Goal: Book appointment/travel/reservation

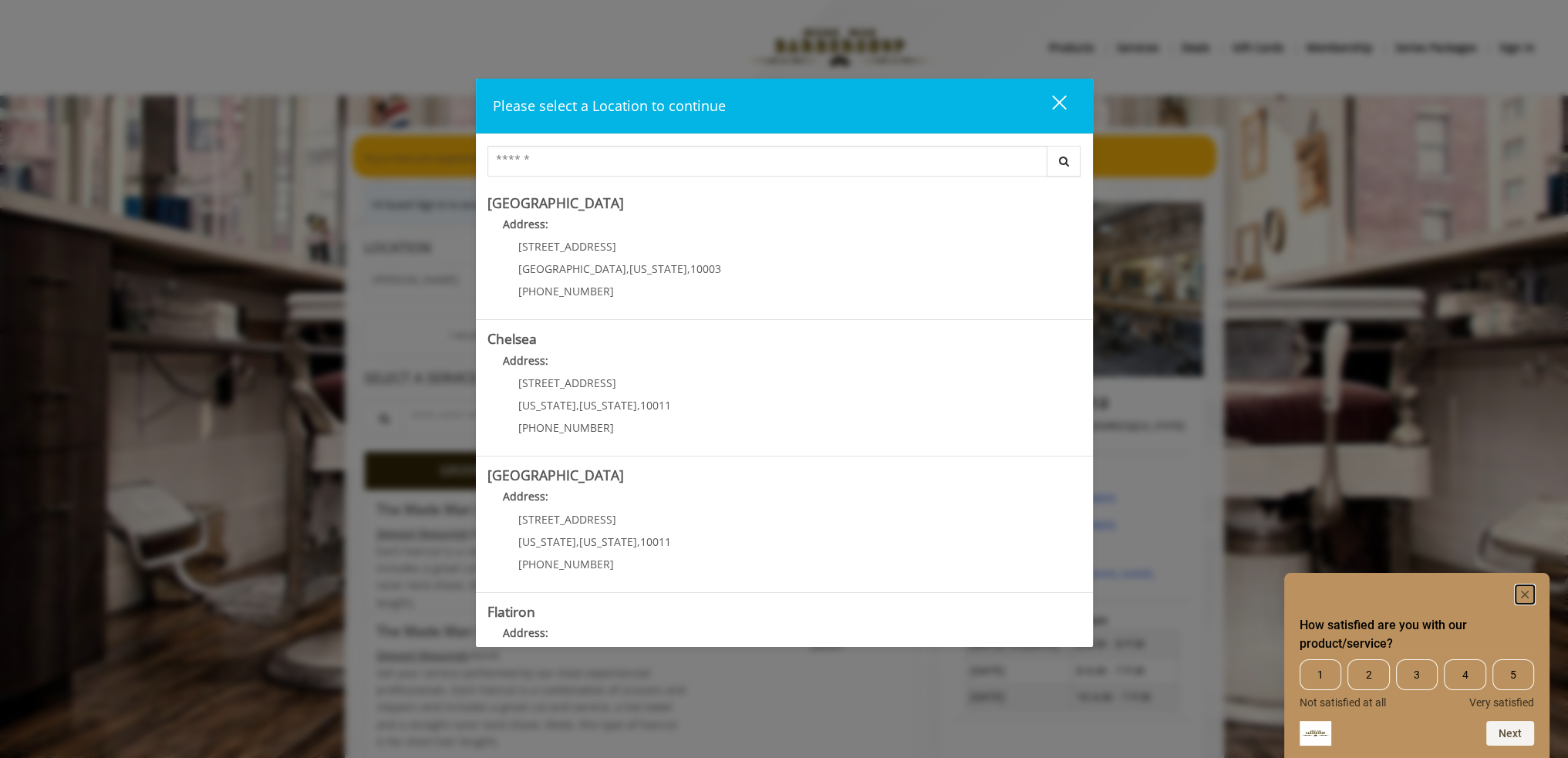
click at [1527, 586] on rect "Hide survey" at bounding box center [1524, 594] width 18 height 18
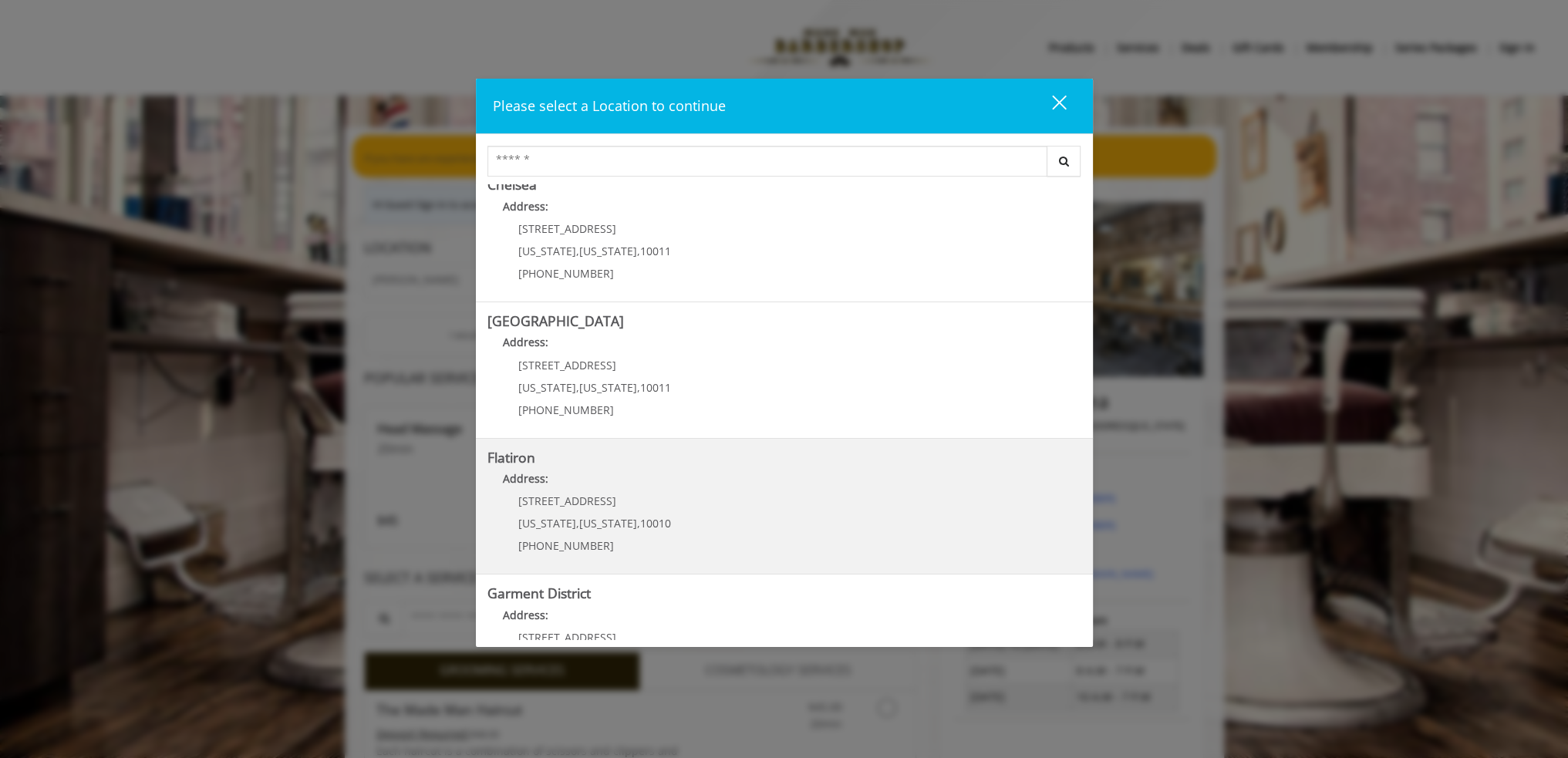
scroll to position [225, 0]
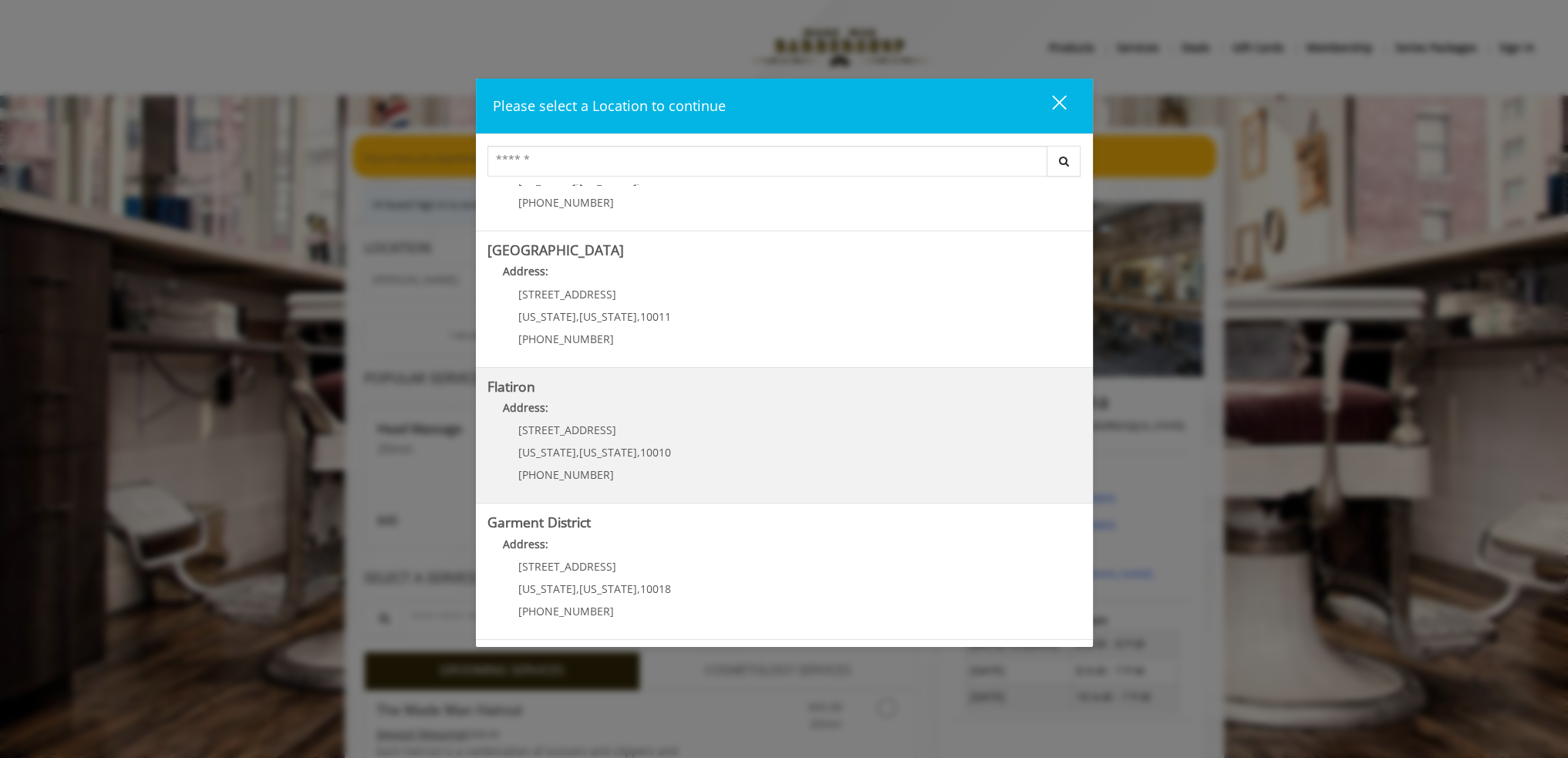
click at [731, 430] on "Flatiron Address: [STREET_ADDRESS][US_STATE][US_STATE] (917) 475-1765" at bounding box center [784, 435] width 593 height 112
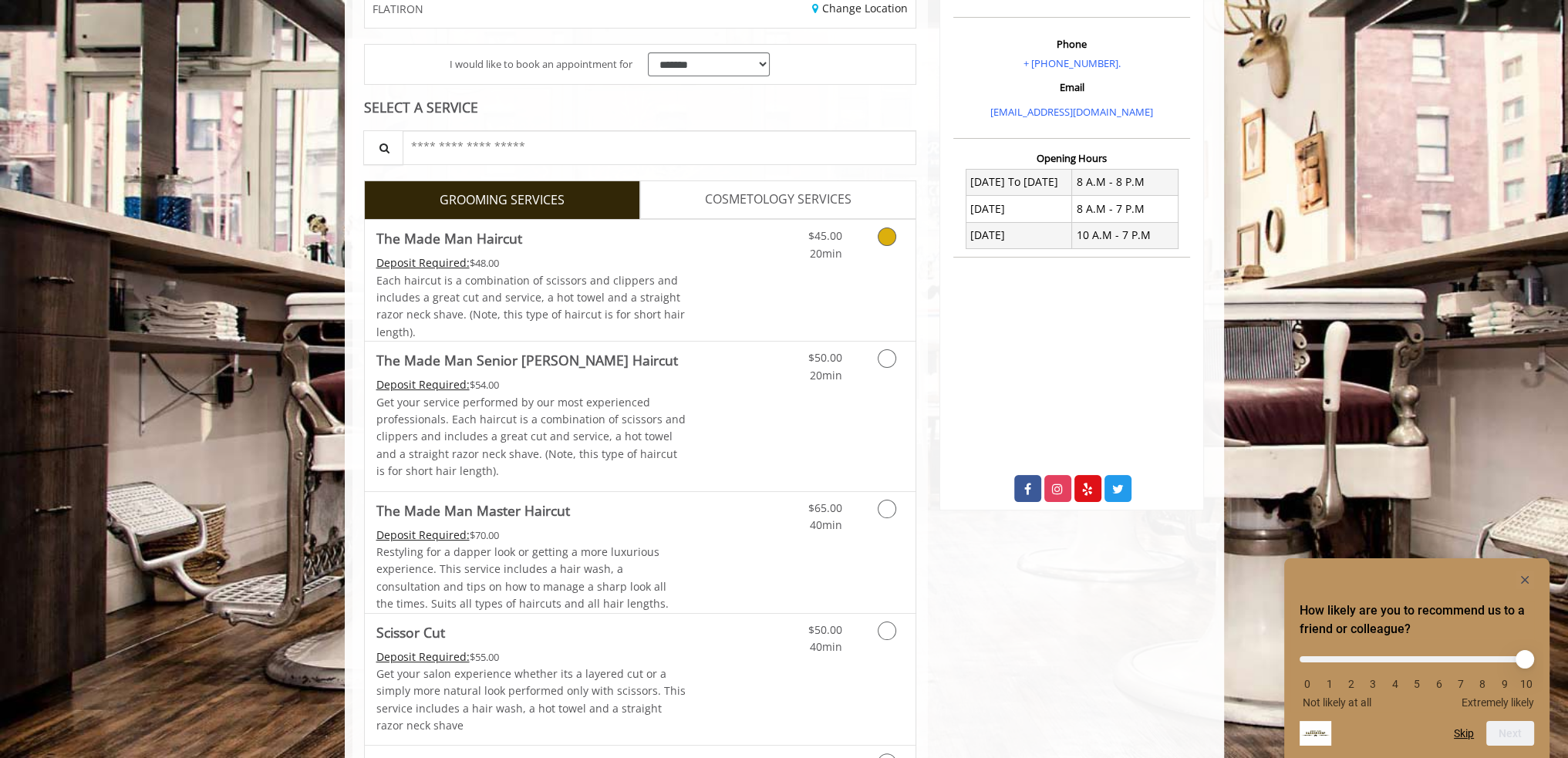
scroll to position [308, 0]
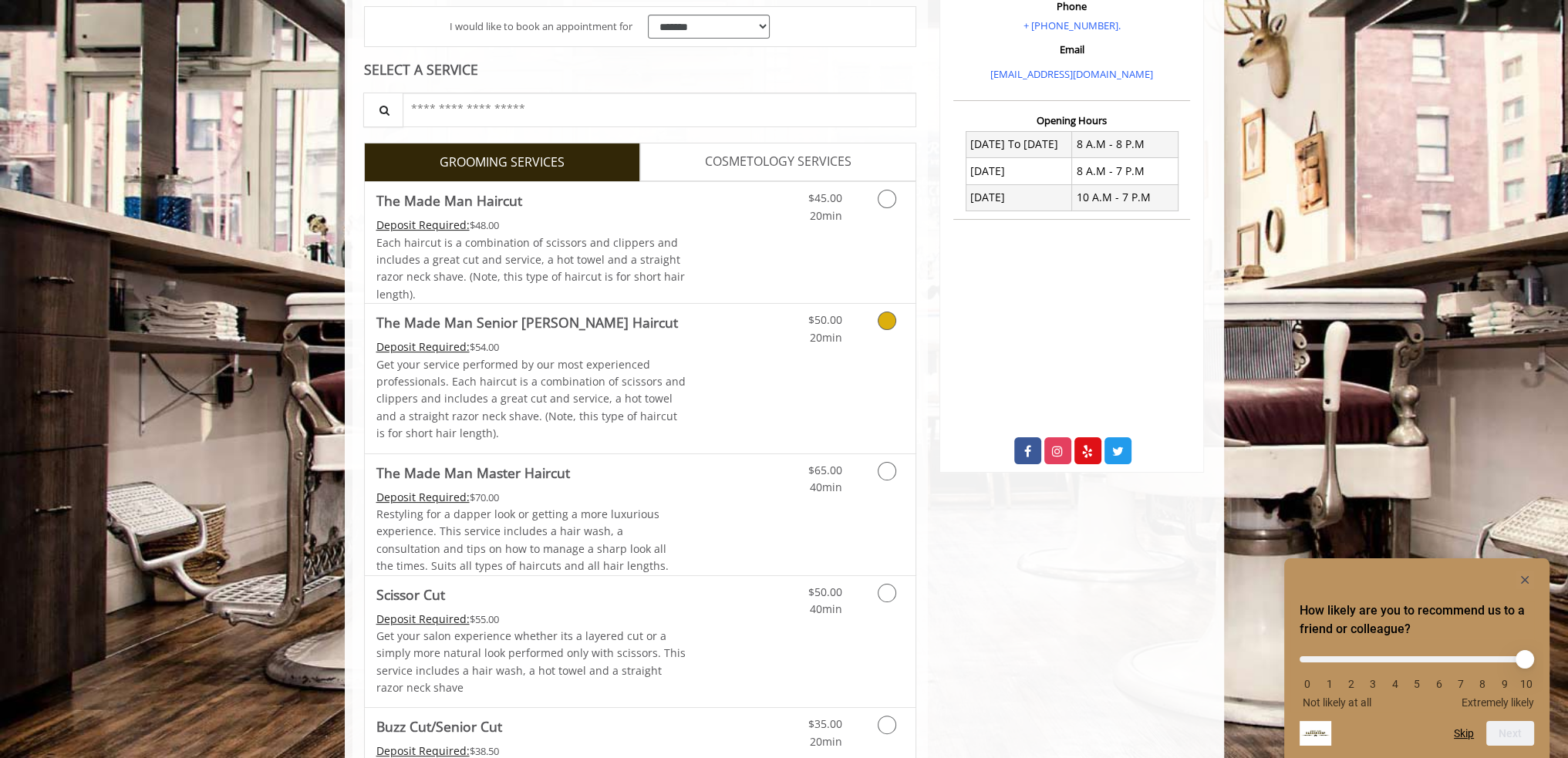
click at [887, 312] on icon "Grooming services" at bounding box center [886, 320] width 18 height 18
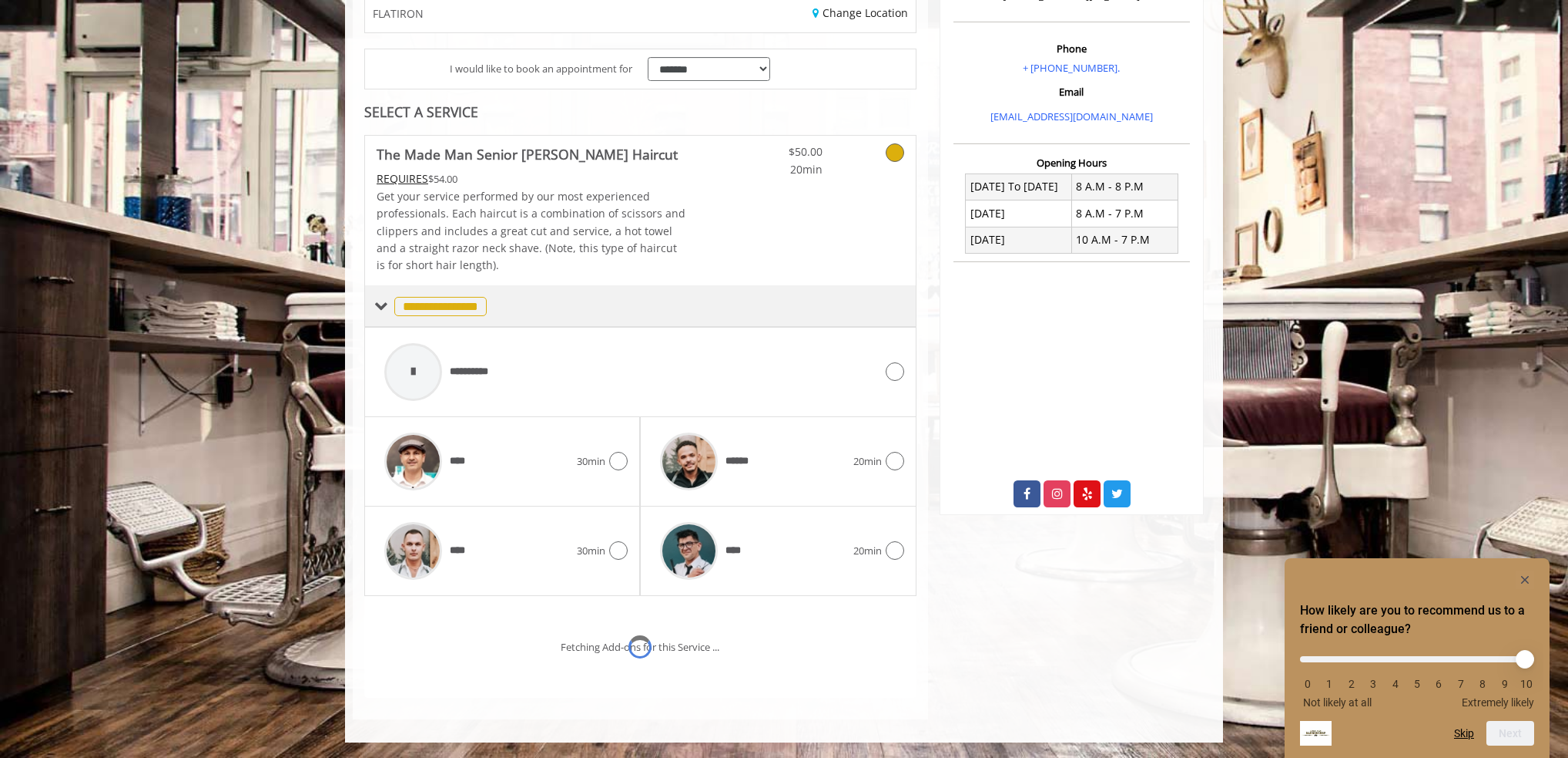
scroll to position [327, 0]
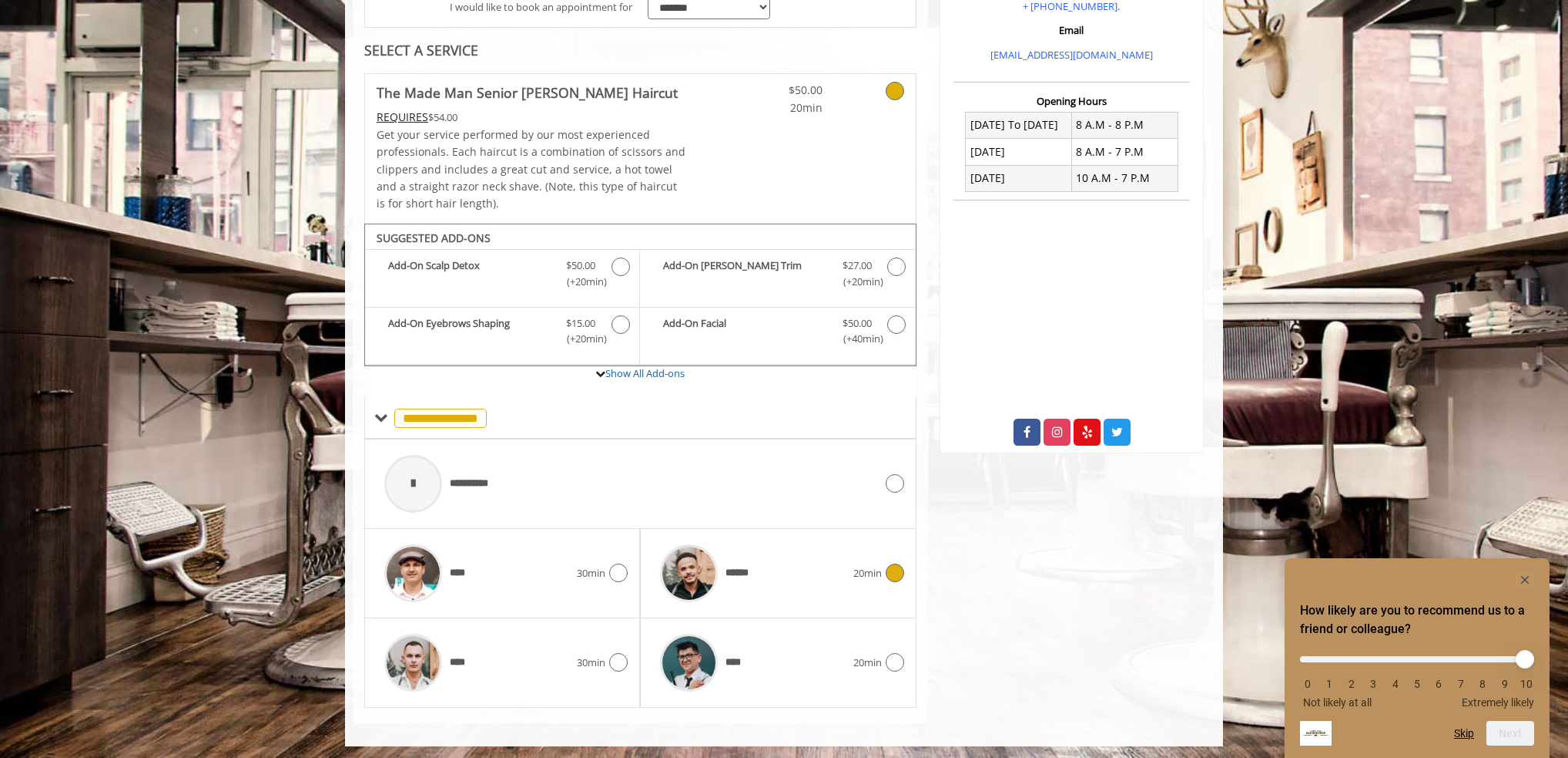
click at [868, 570] on span "20min" at bounding box center [867, 573] width 29 height 16
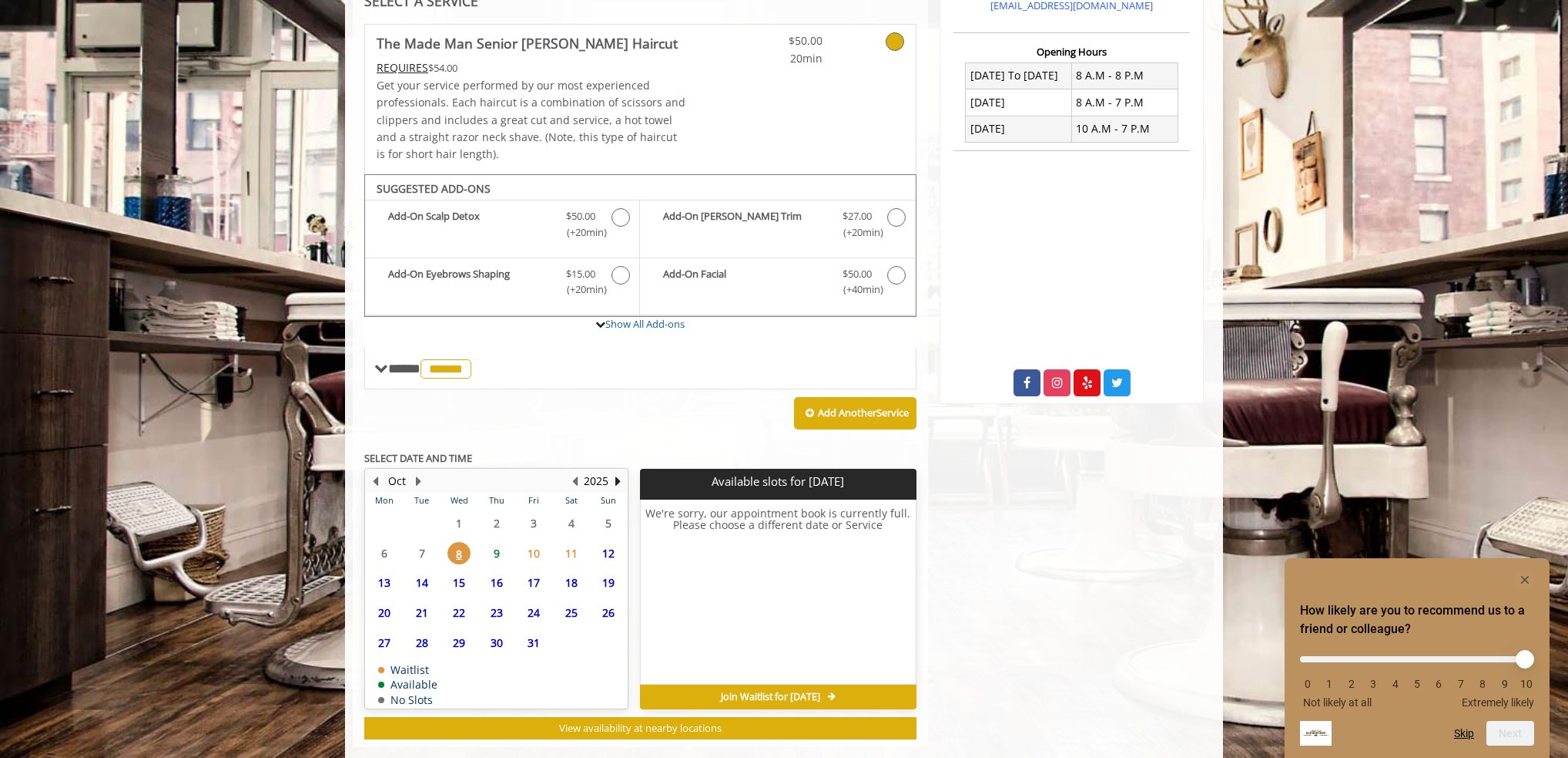
scroll to position [401, 0]
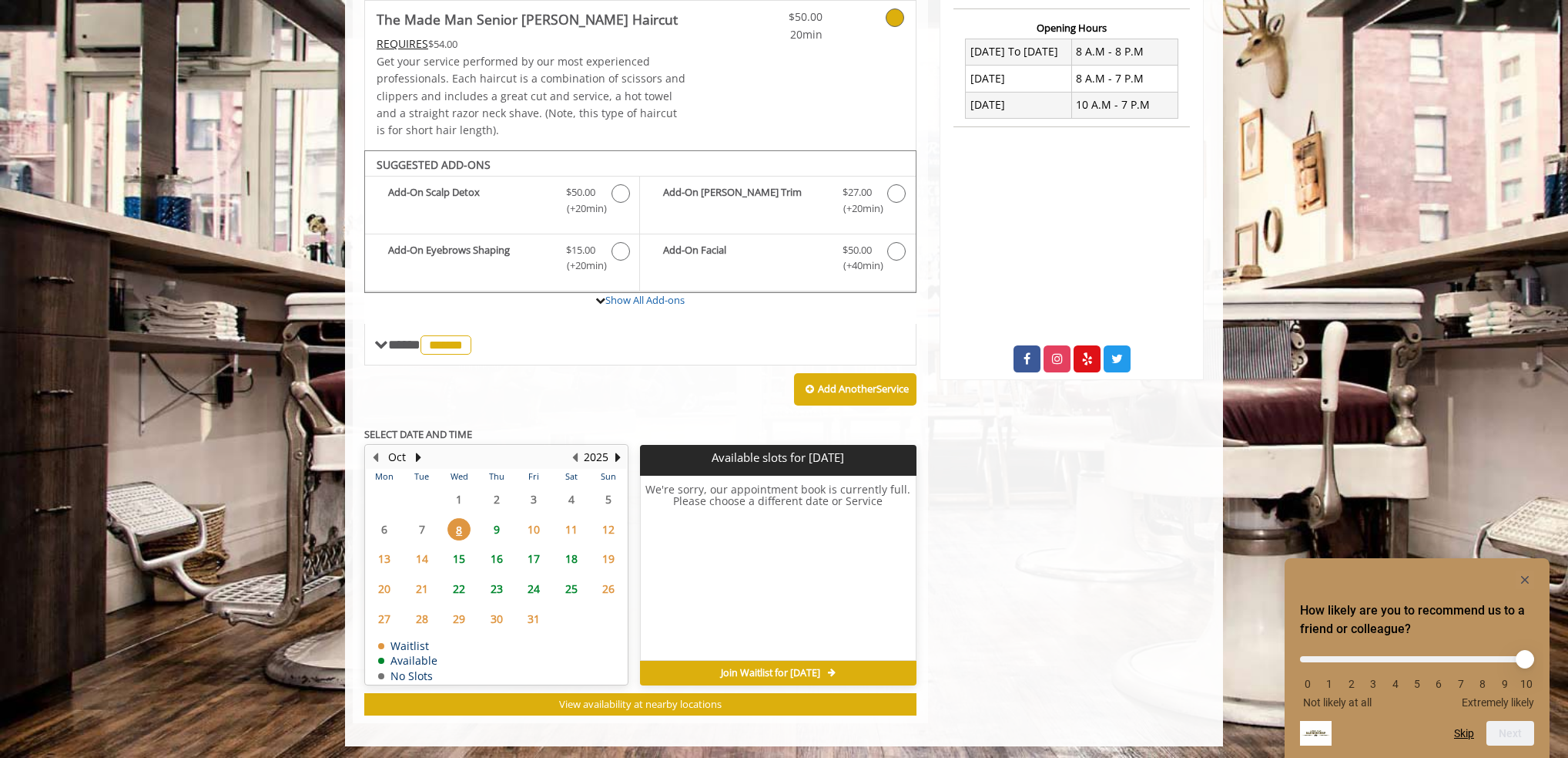
click at [572, 526] on span "11" at bounding box center [571, 529] width 23 height 22
click at [495, 524] on span "9" at bounding box center [497, 529] width 23 height 22
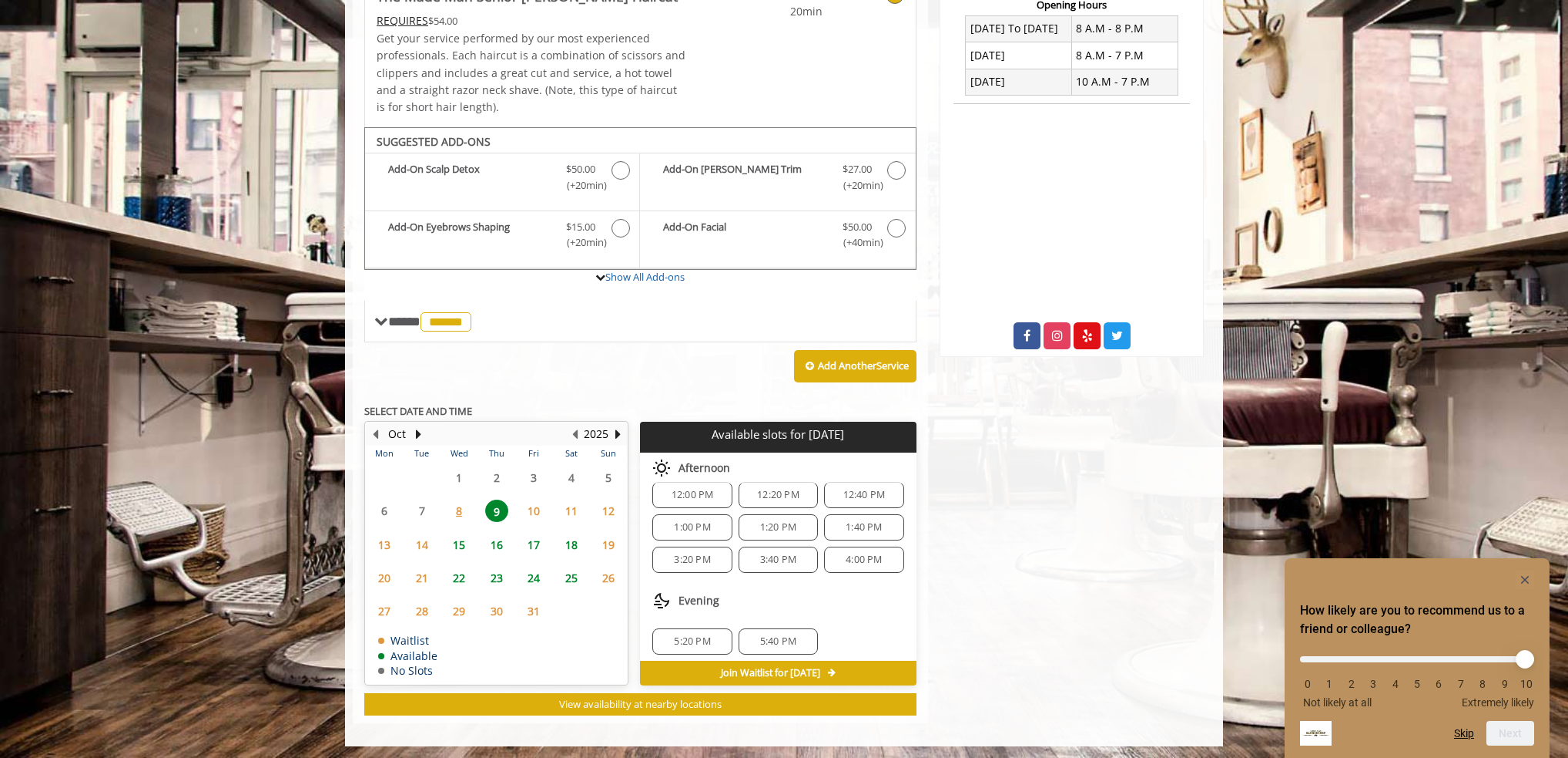
scroll to position [163, 0]
click at [537, 508] on span "10" at bounding box center [534, 510] width 23 height 22
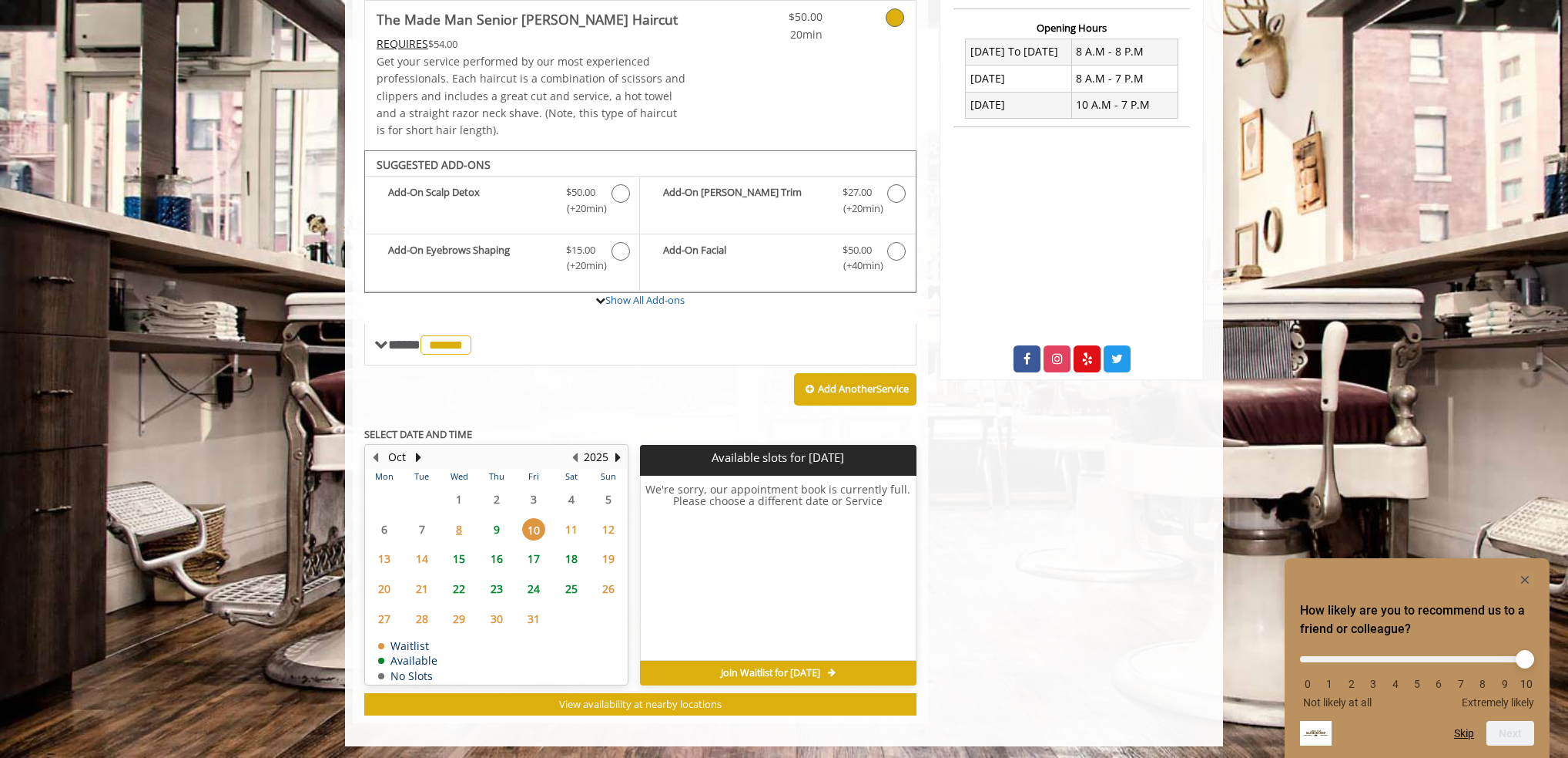
scroll to position [0, 0]
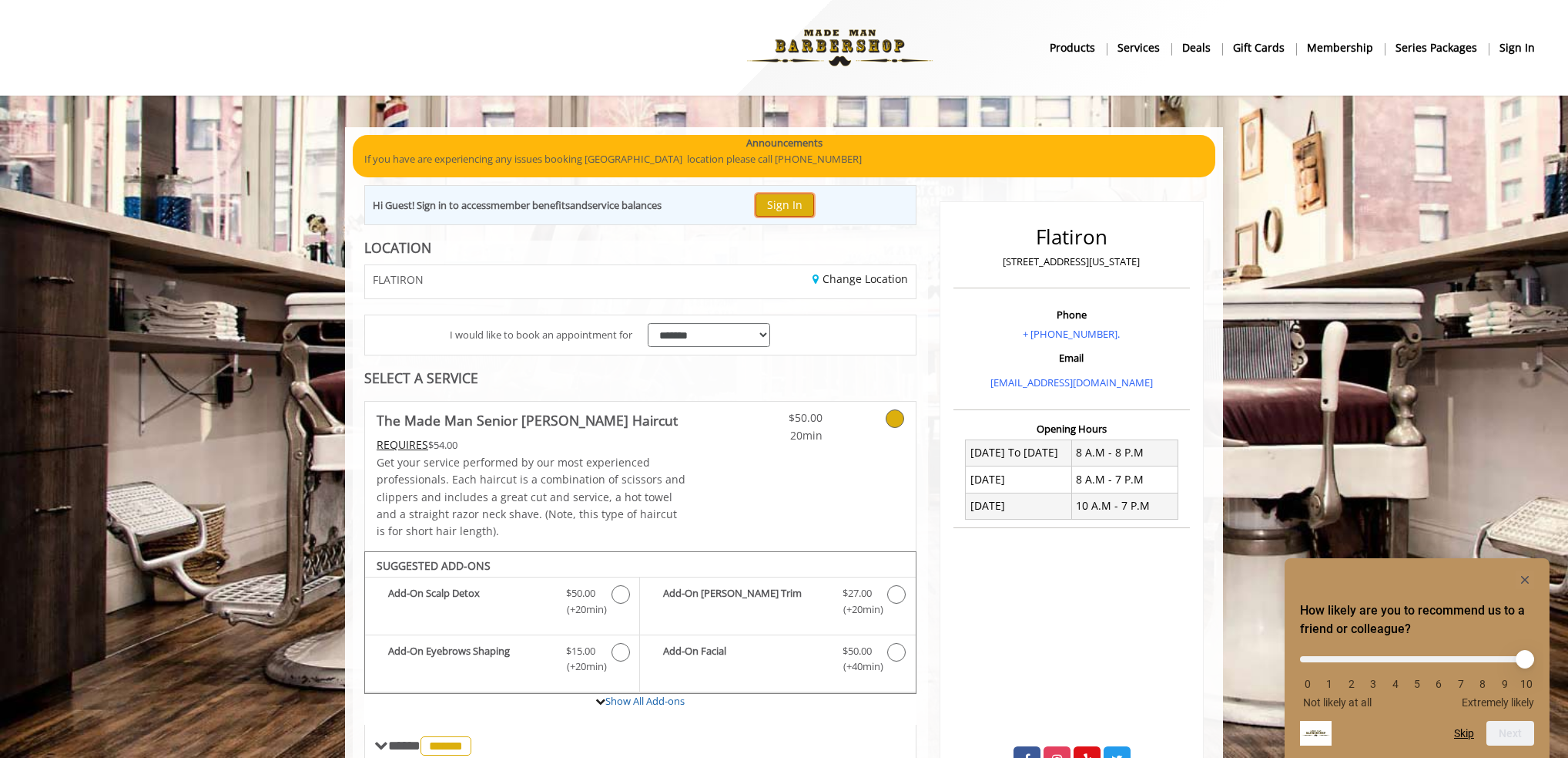
click at [794, 203] on button "Sign In" at bounding box center [785, 205] width 59 height 22
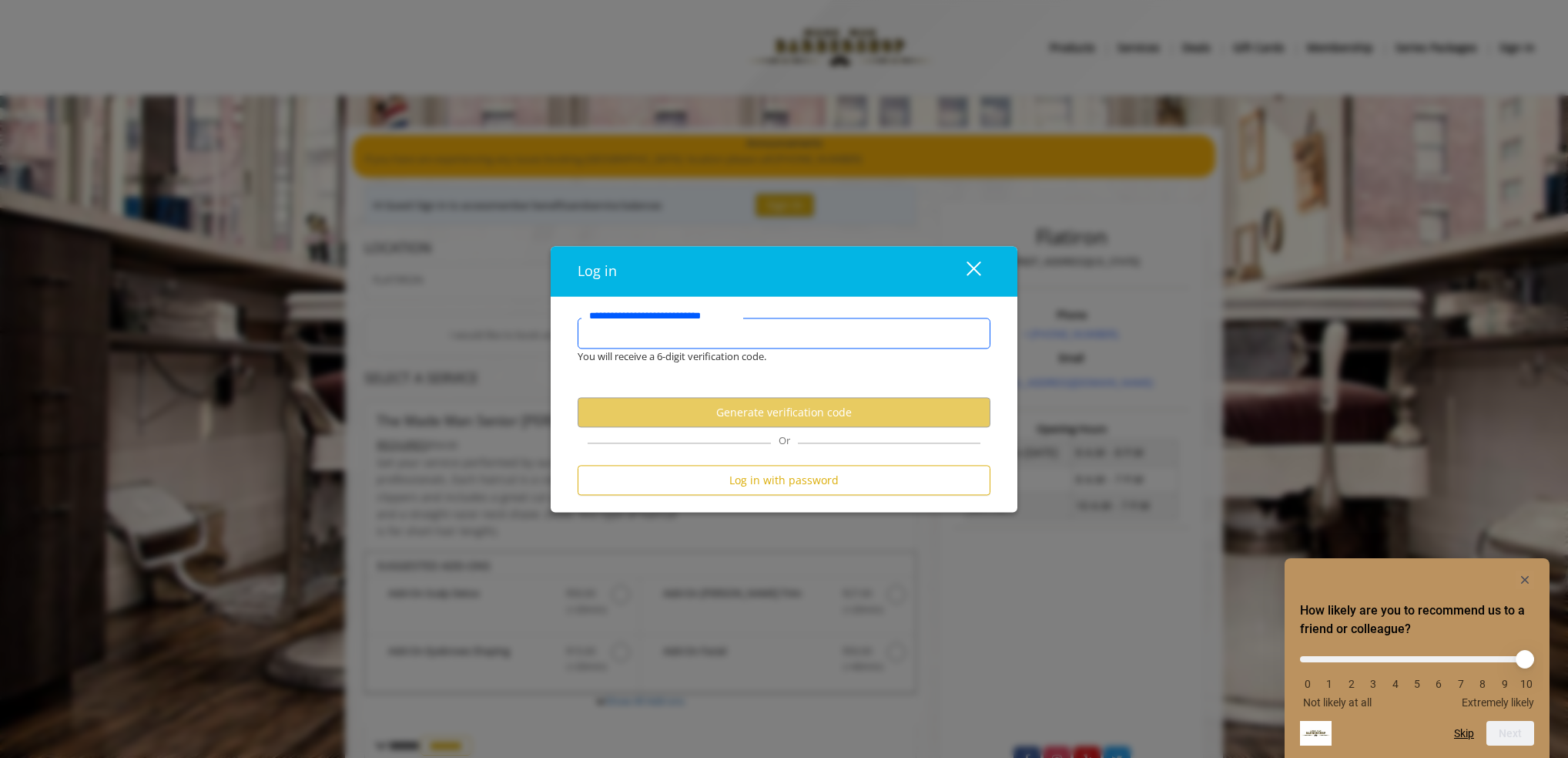
type input "**********"
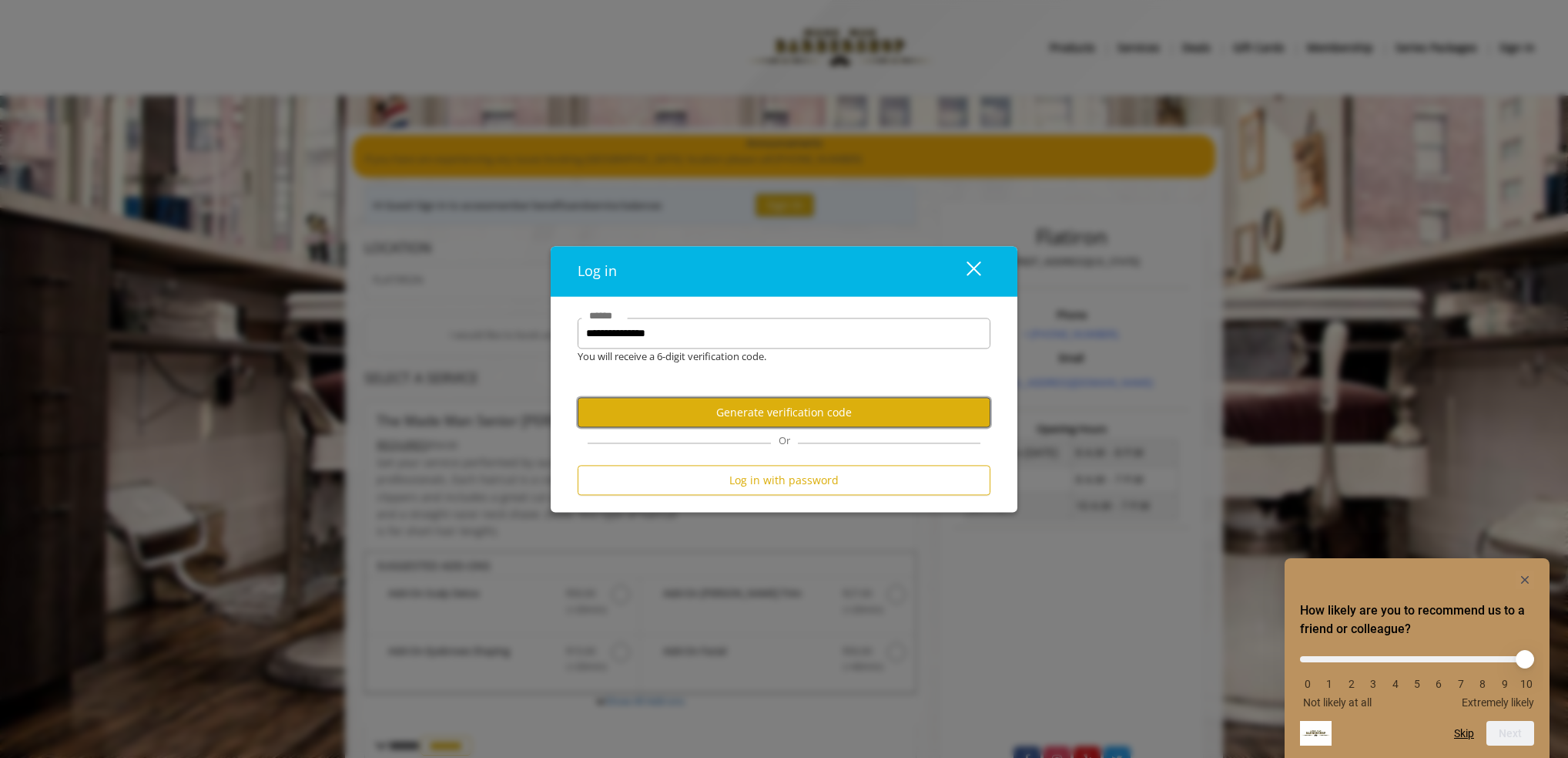
click at [753, 410] on button "Generate verification code" at bounding box center [784, 412] width 413 height 30
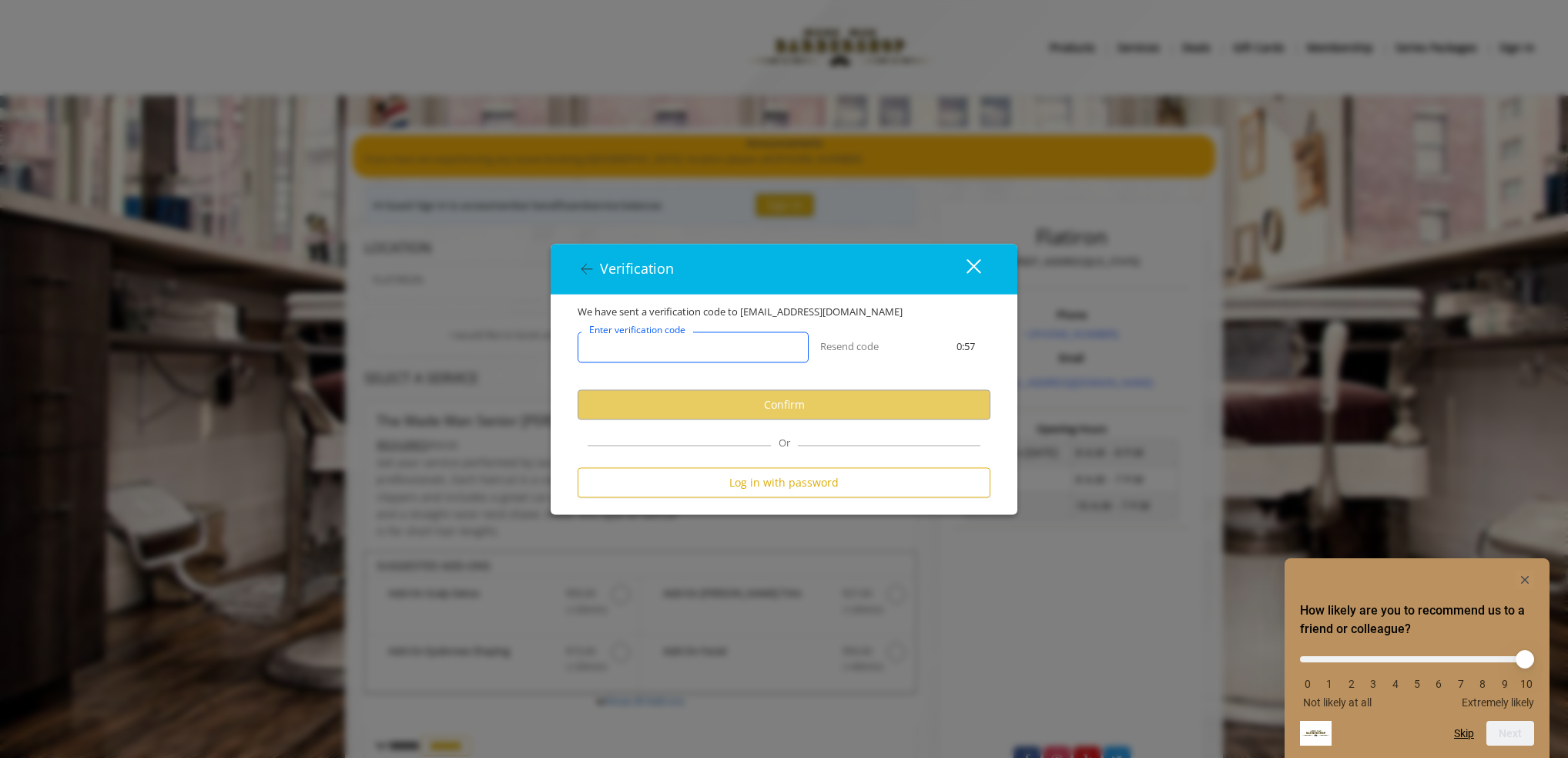
click at [720, 347] on input "Enter verification code" at bounding box center [693, 347] width 231 height 31
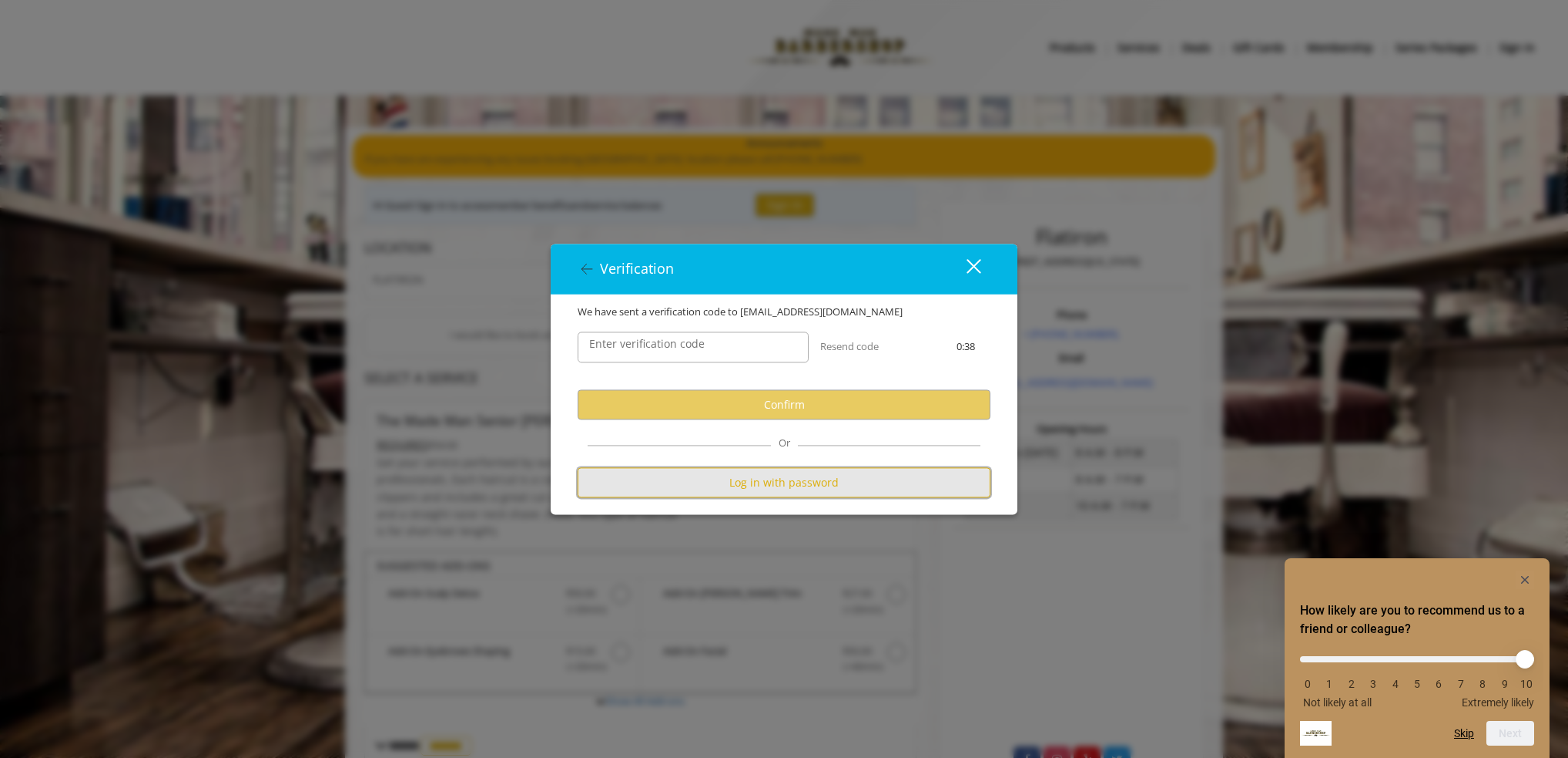
click at [778, 492] on button "Log in with password" at bounding box center [784, 483] width 413 height 30
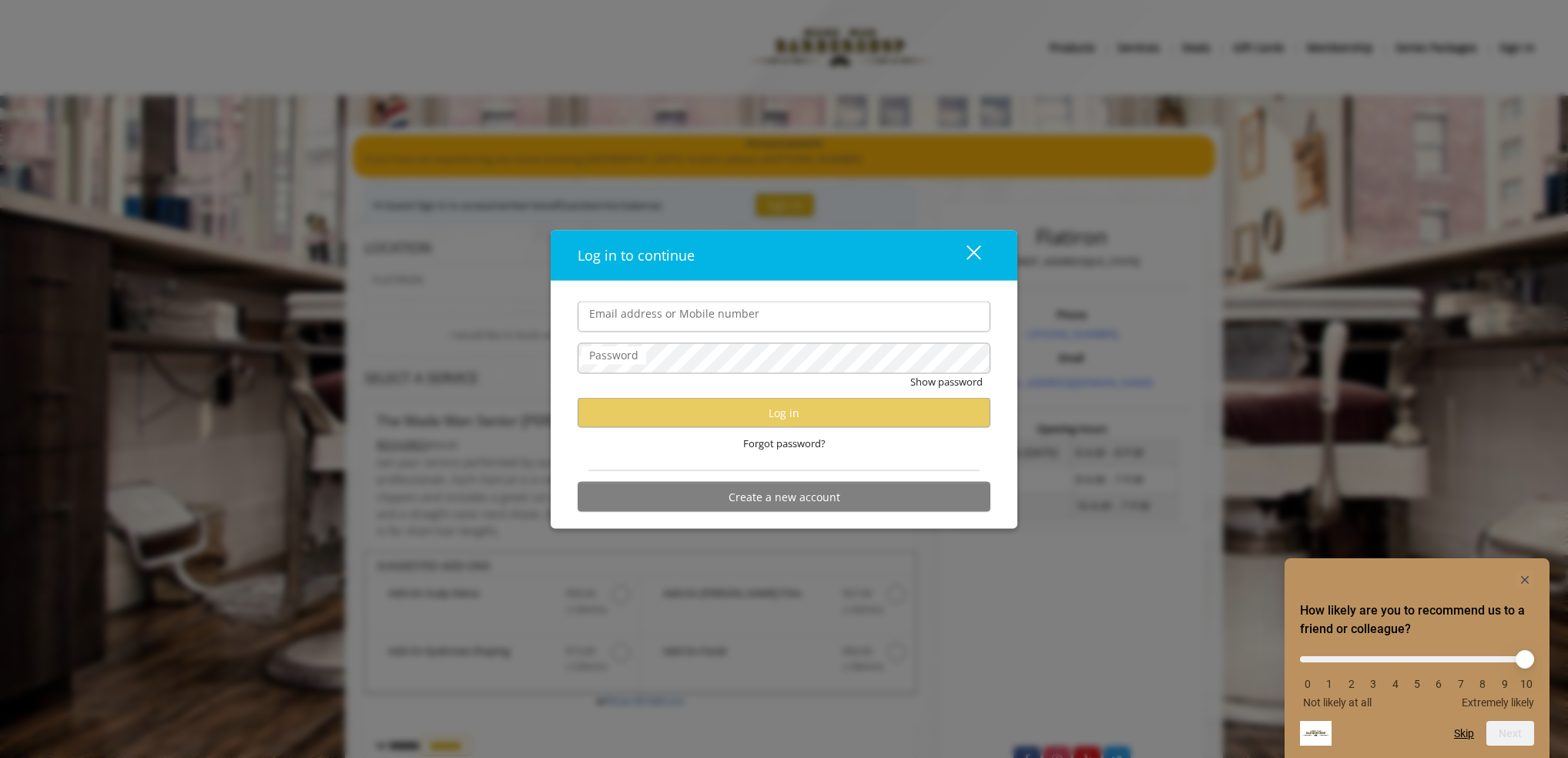
type input "**********"
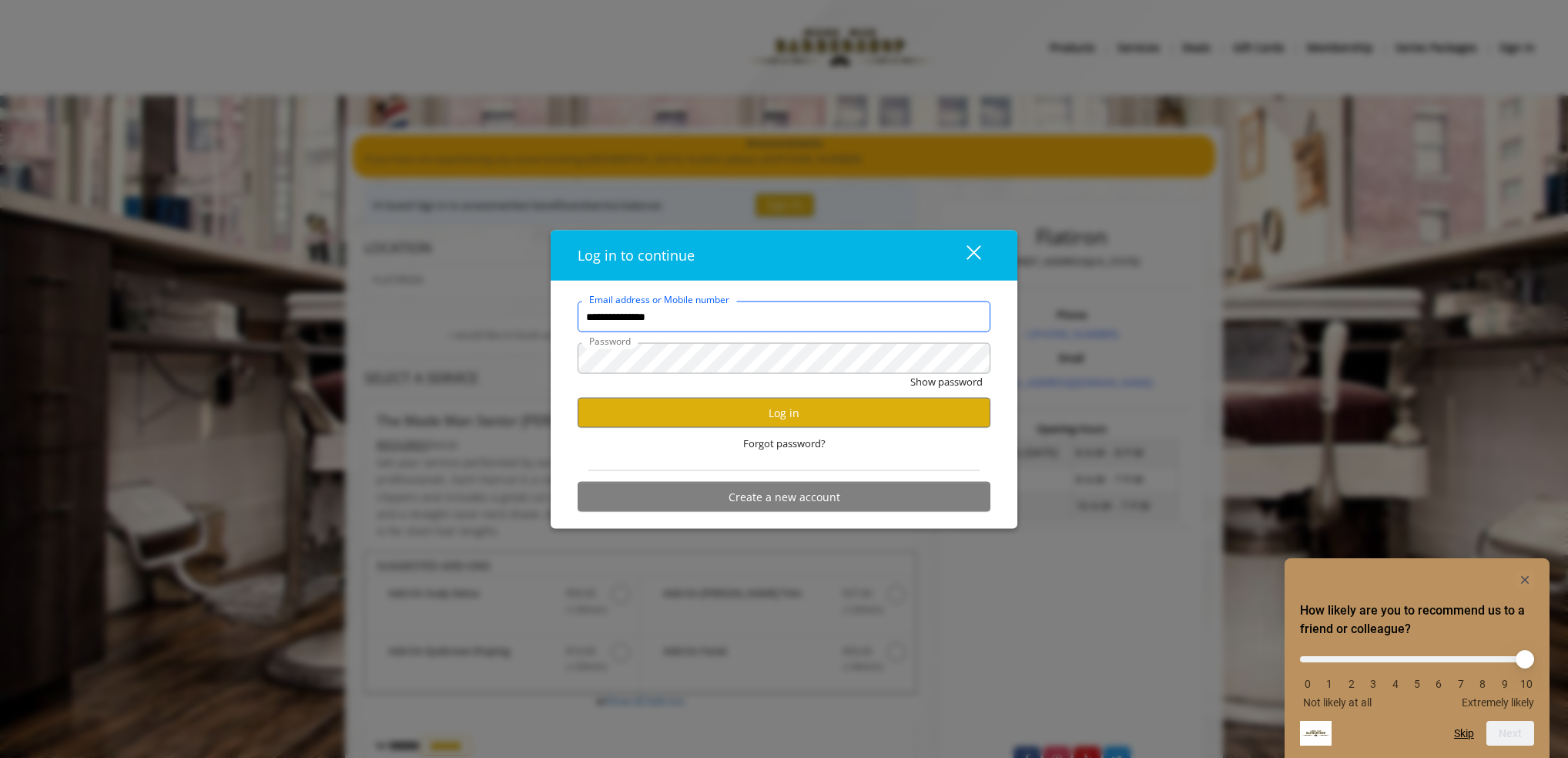
click at [697, 323] on input "**********" at bounding box center [784, 316] width 413 height 31
click at [768, 264] on div "Log in to continue" at bounding box center [758, 255] width 360 height 22
click at [951, 382] on button "Show password" at bounding box center [946, 382] width 73 height 16
click at [951, 382] on button "Hide password" at bounding box center [948, 382] width 68 height 16
click at [763, 409] on button "Log in" at bounding box center [784, 412] width 413 height 30
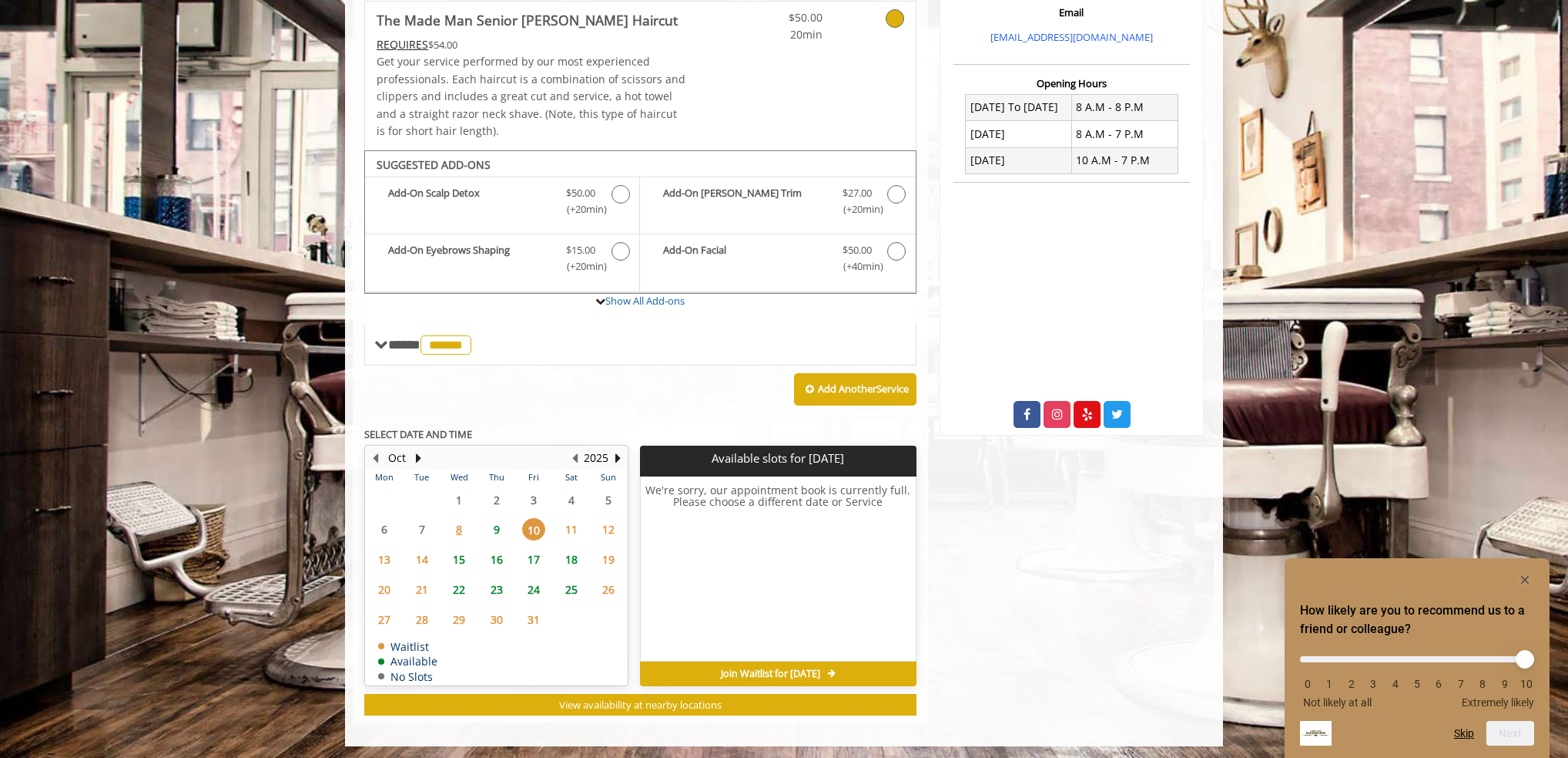
scroll to position [346, 0]
click at [499, 525] on span "9" at bounding box center [497, 528] width 23 height 22
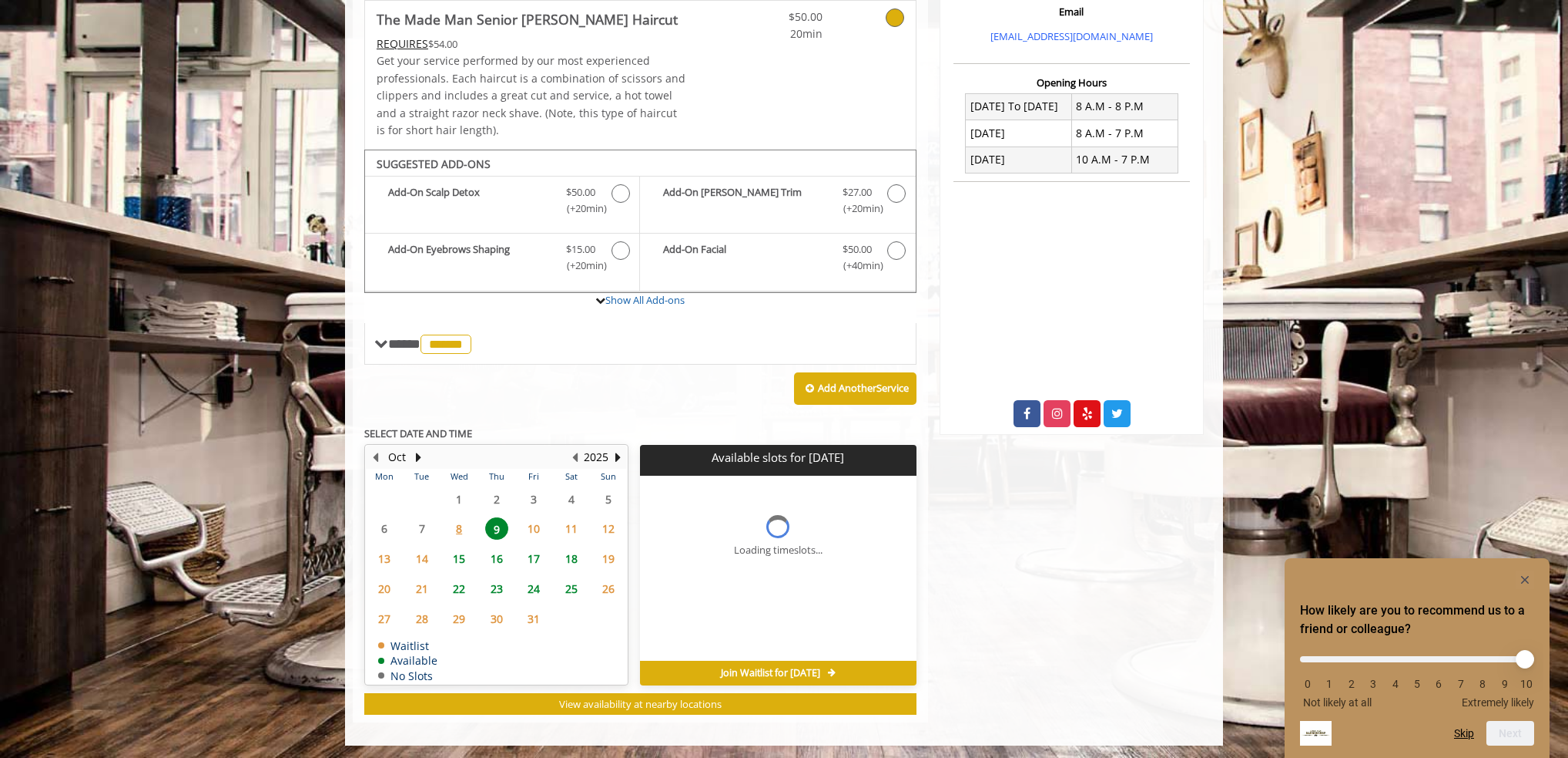
scroll to position [370, 0]
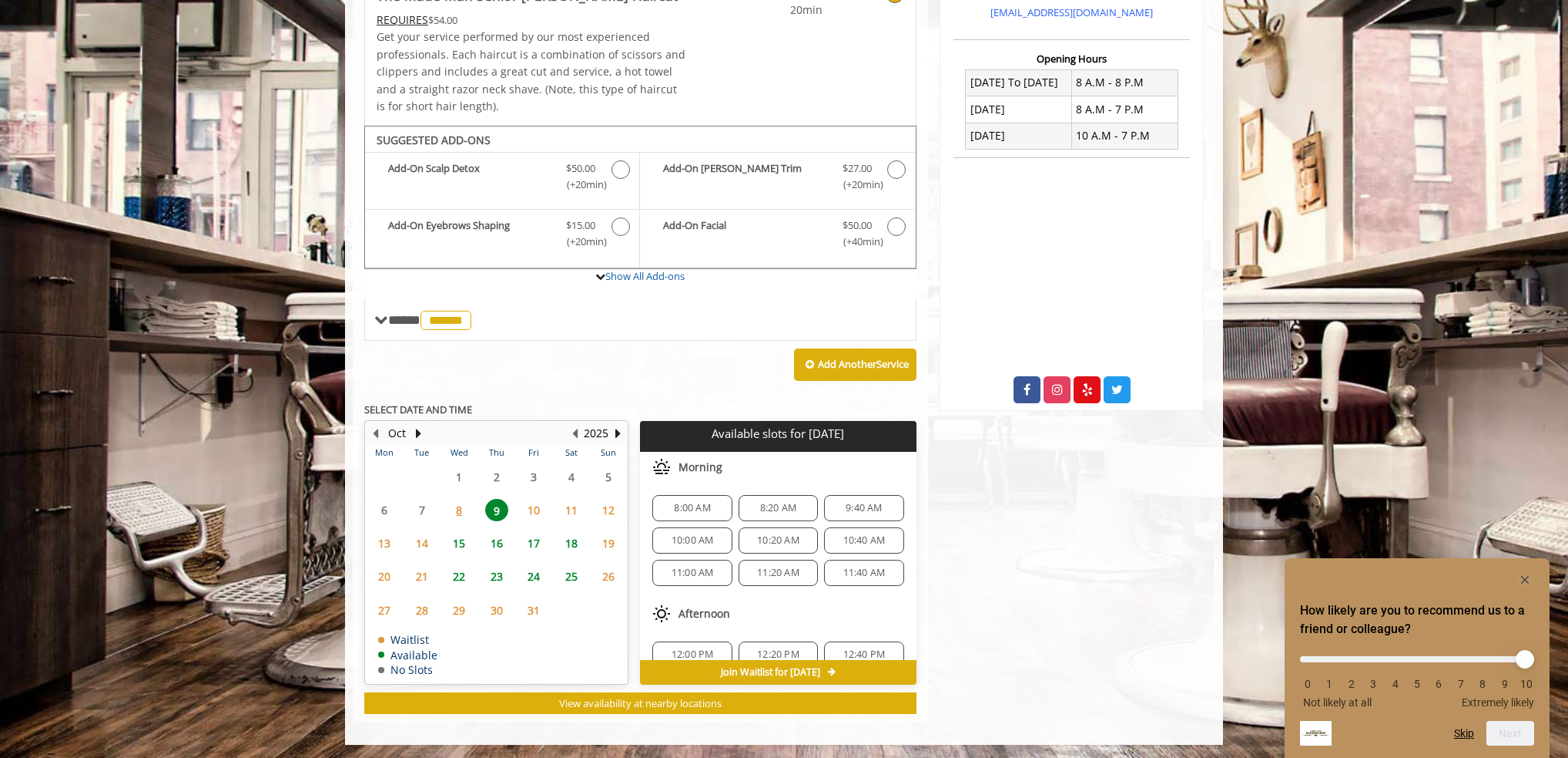
click at [534, 535] on span "17" at bounding box center [534, 543] width 23 height 22
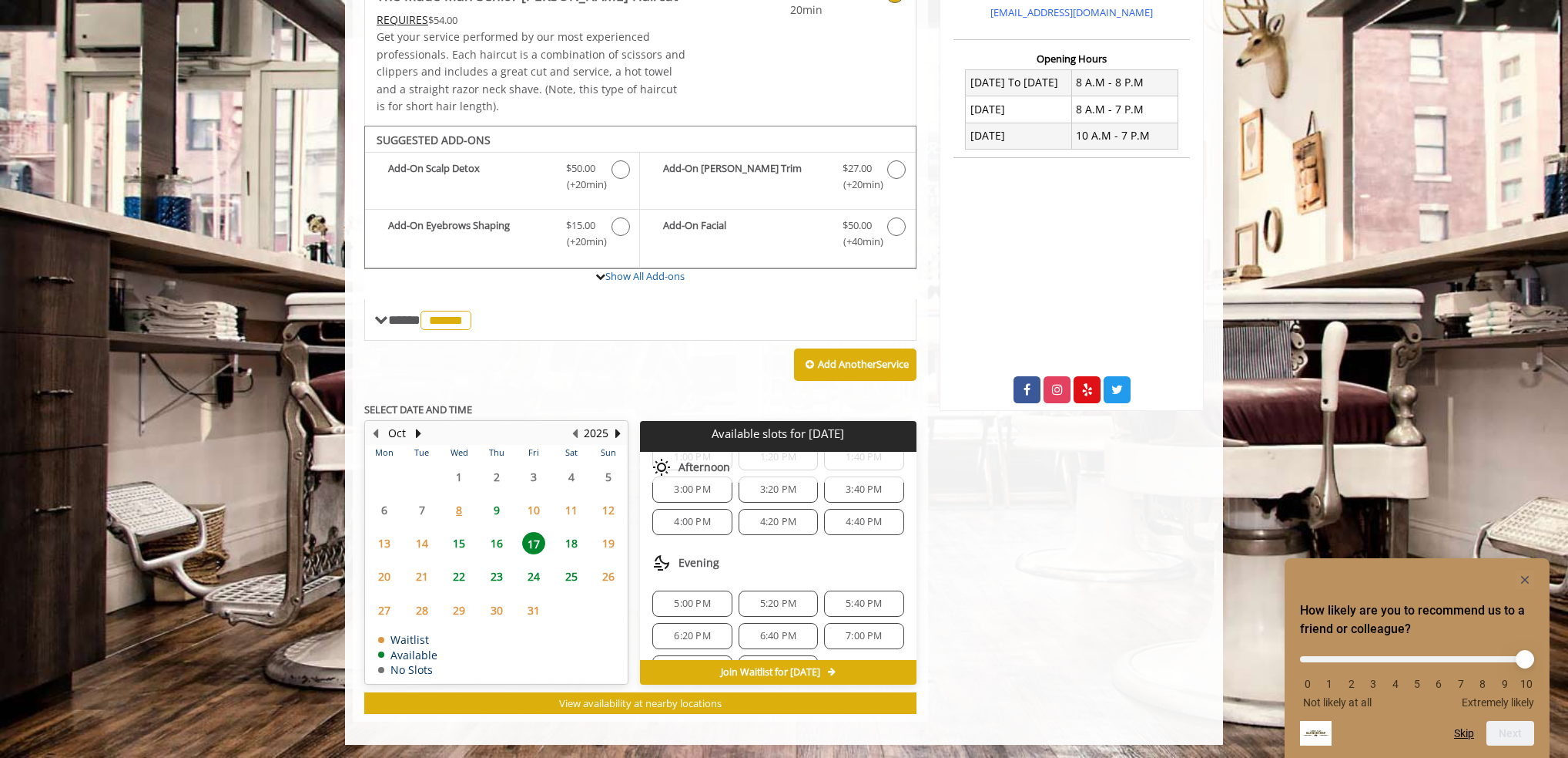
scroll to position [292, 0]
click at [495, 507] on span "9" at bounding box center [497, 510] width 23 height 22
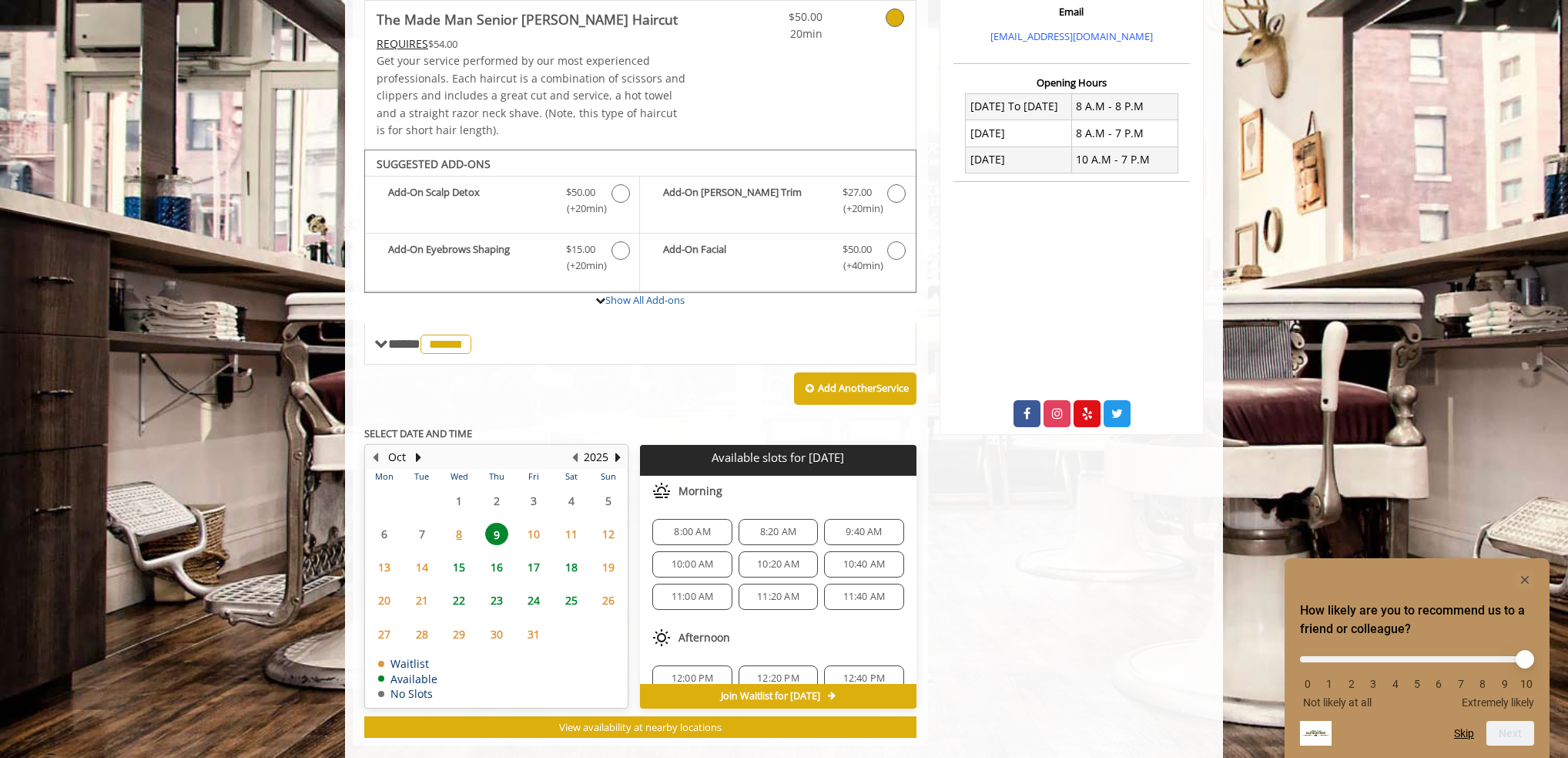
scroll to position [370, 0]
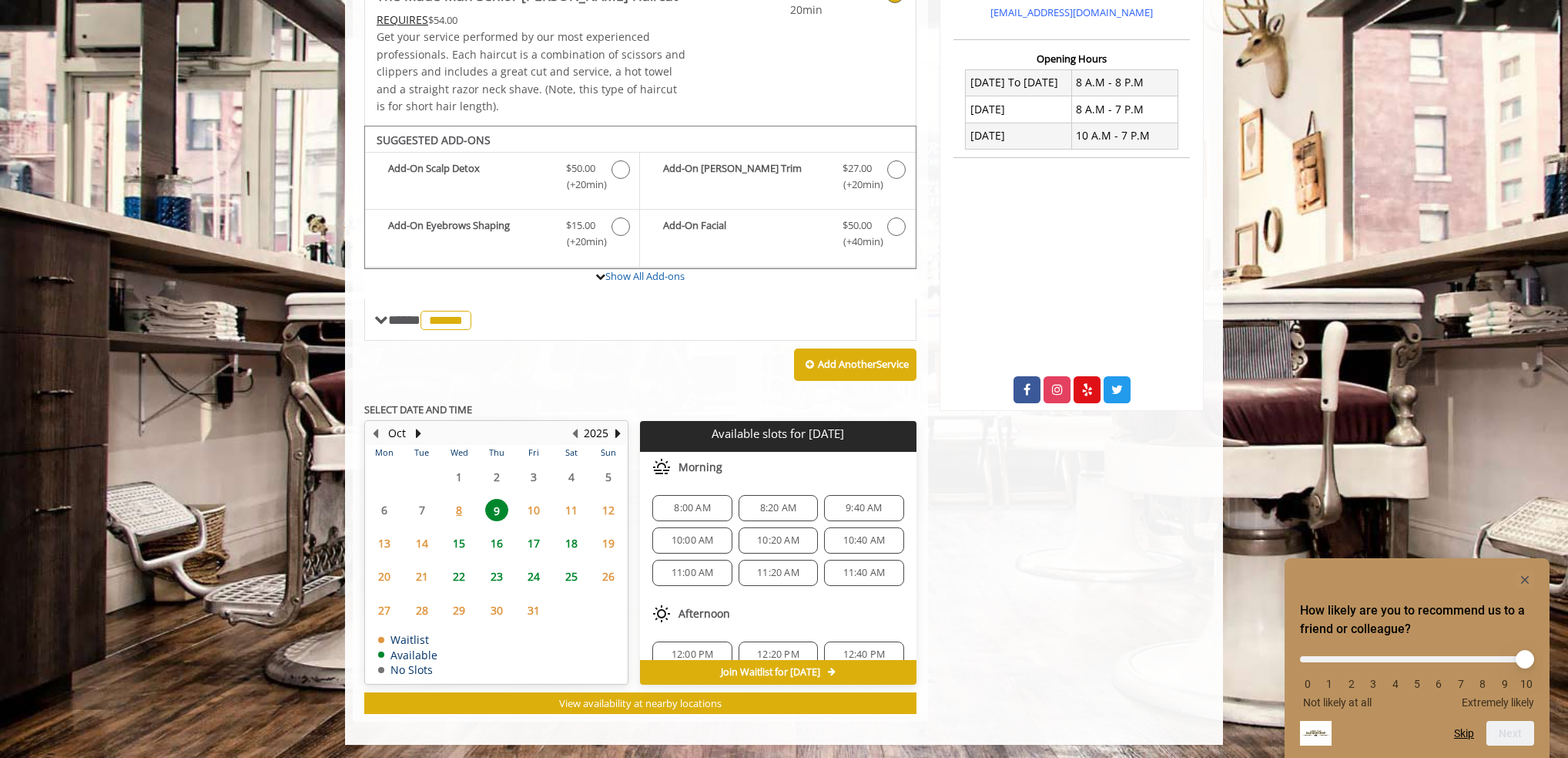
click at [532, 539] on span "17" at bounding box center [534, 543] width 23 height 22
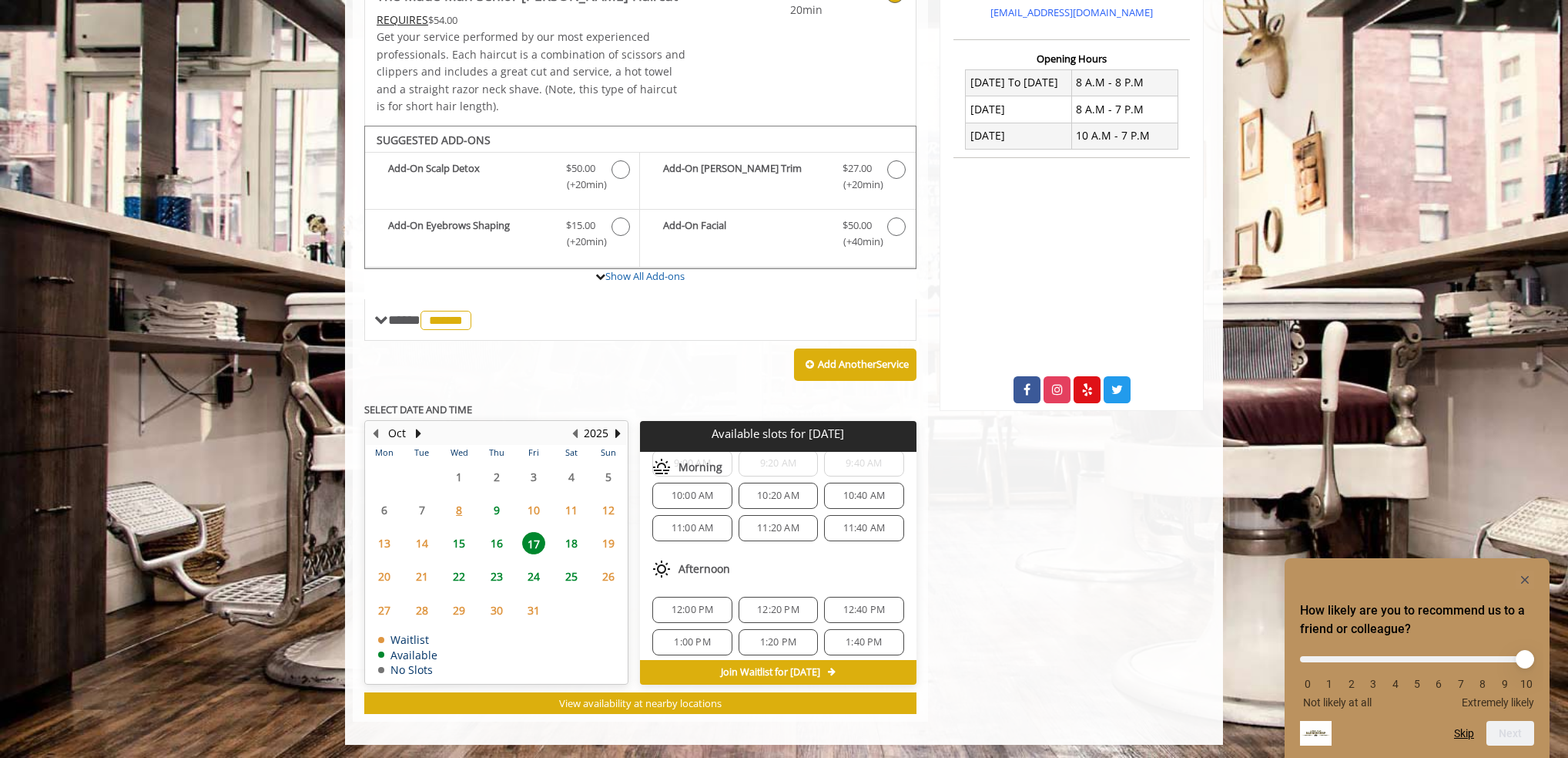
scroll to position [0, 0]
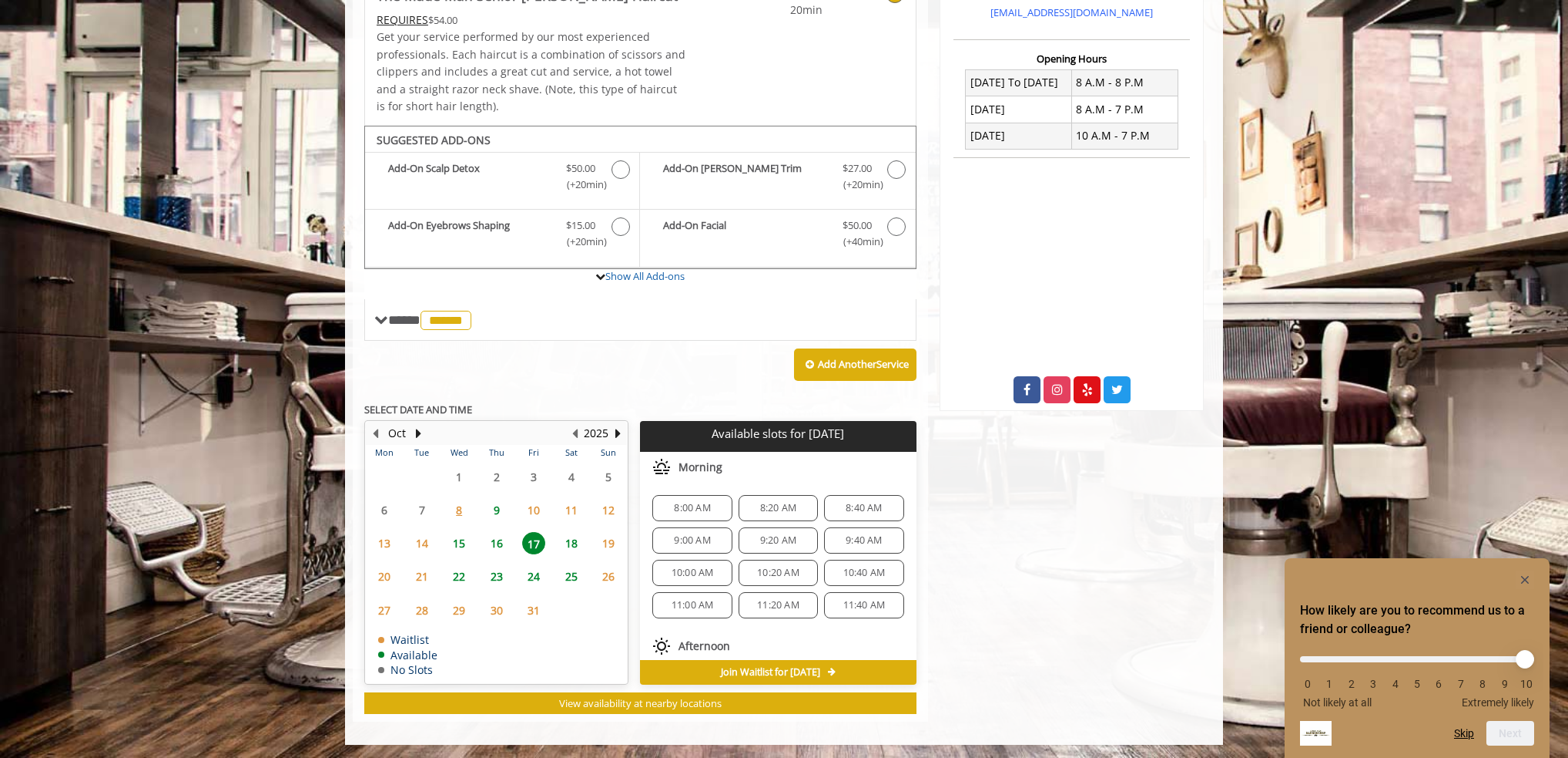
click at [852, 506] on span "8:40 AM" at bounding box center [864, 507] width 36 height 12
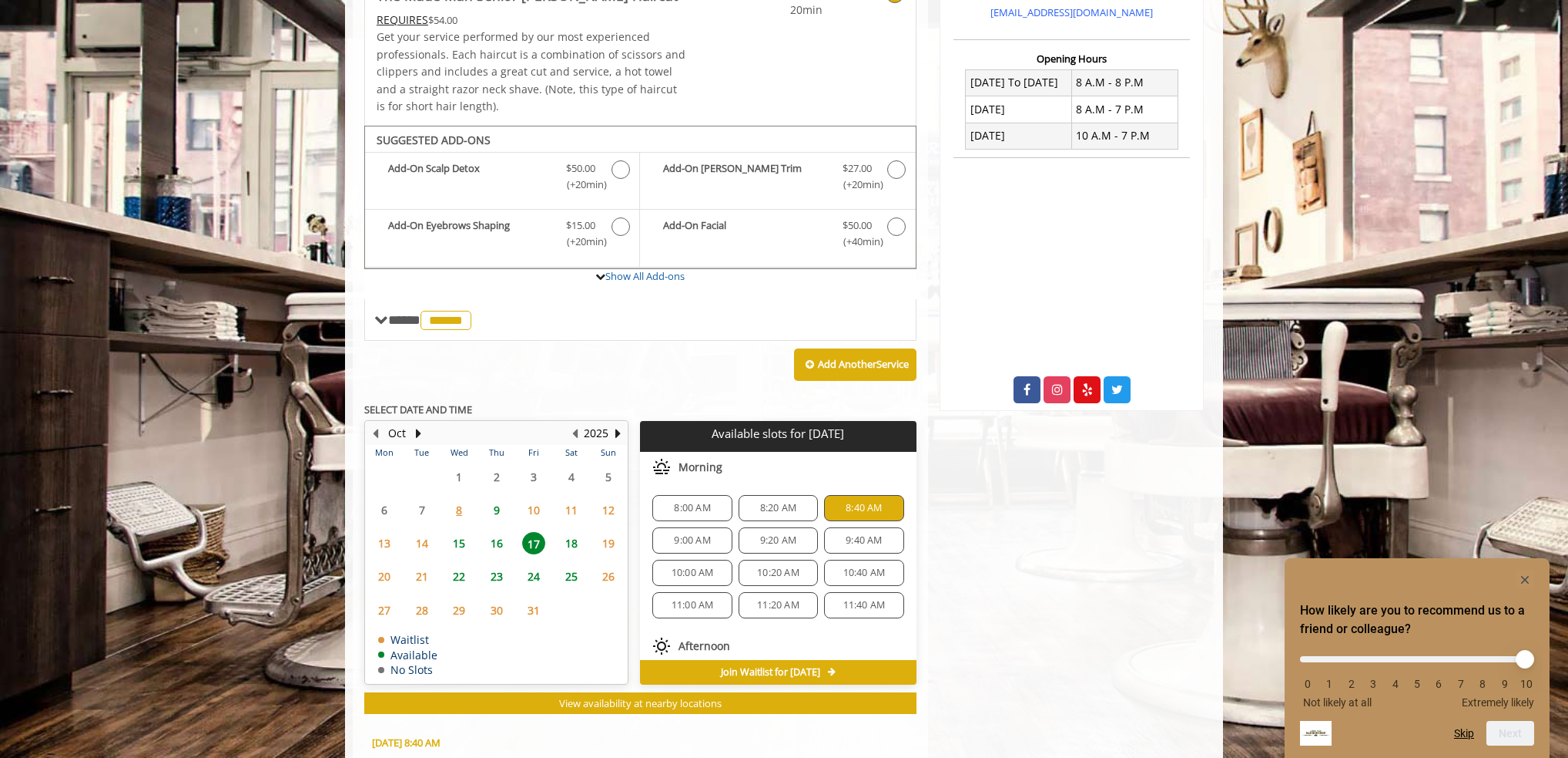
scroll to position [647, 0]
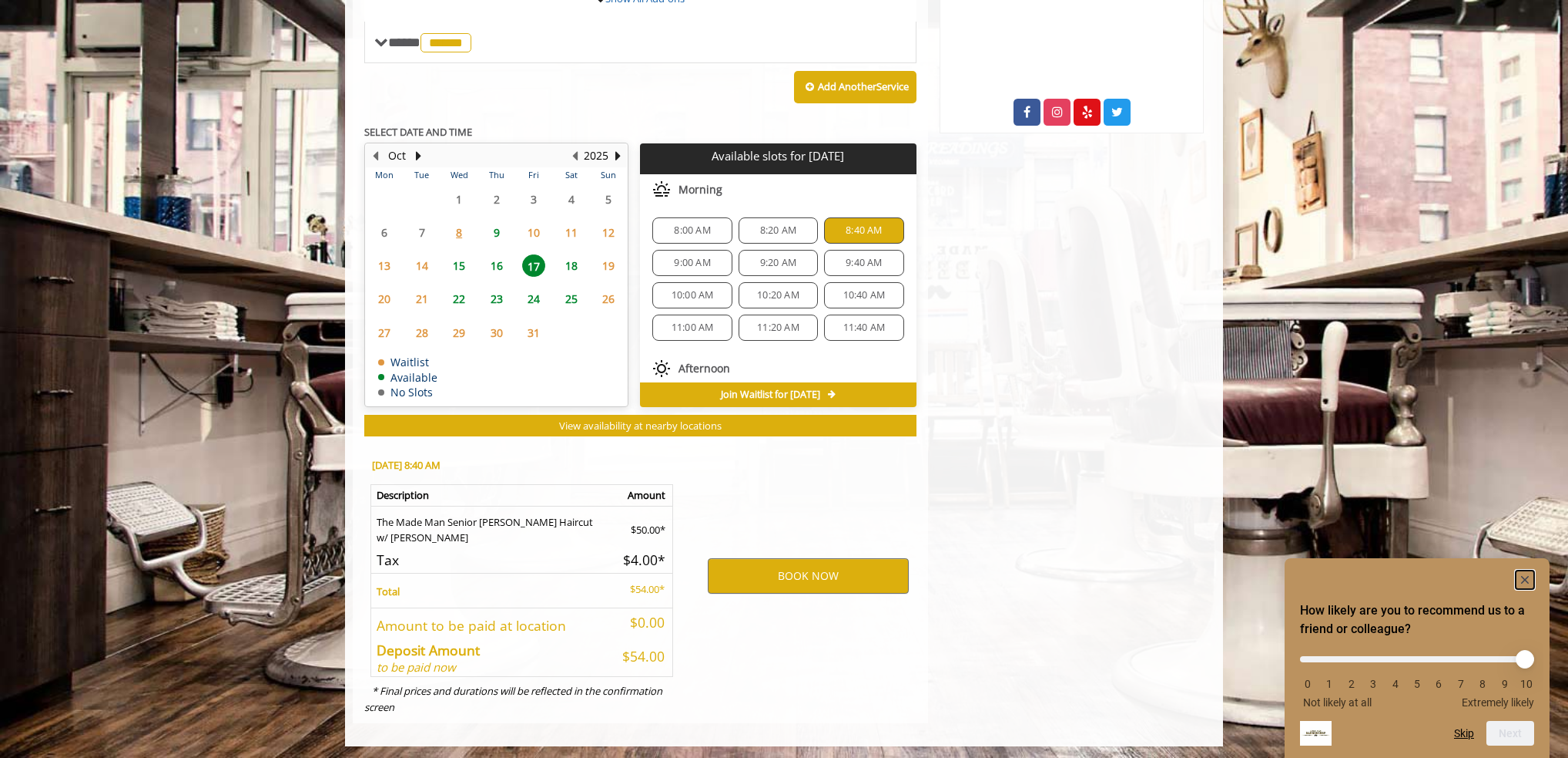
click at [1525, 577] on icon "Hide survey" at bounding box center [1524, 579] width 7 height 7
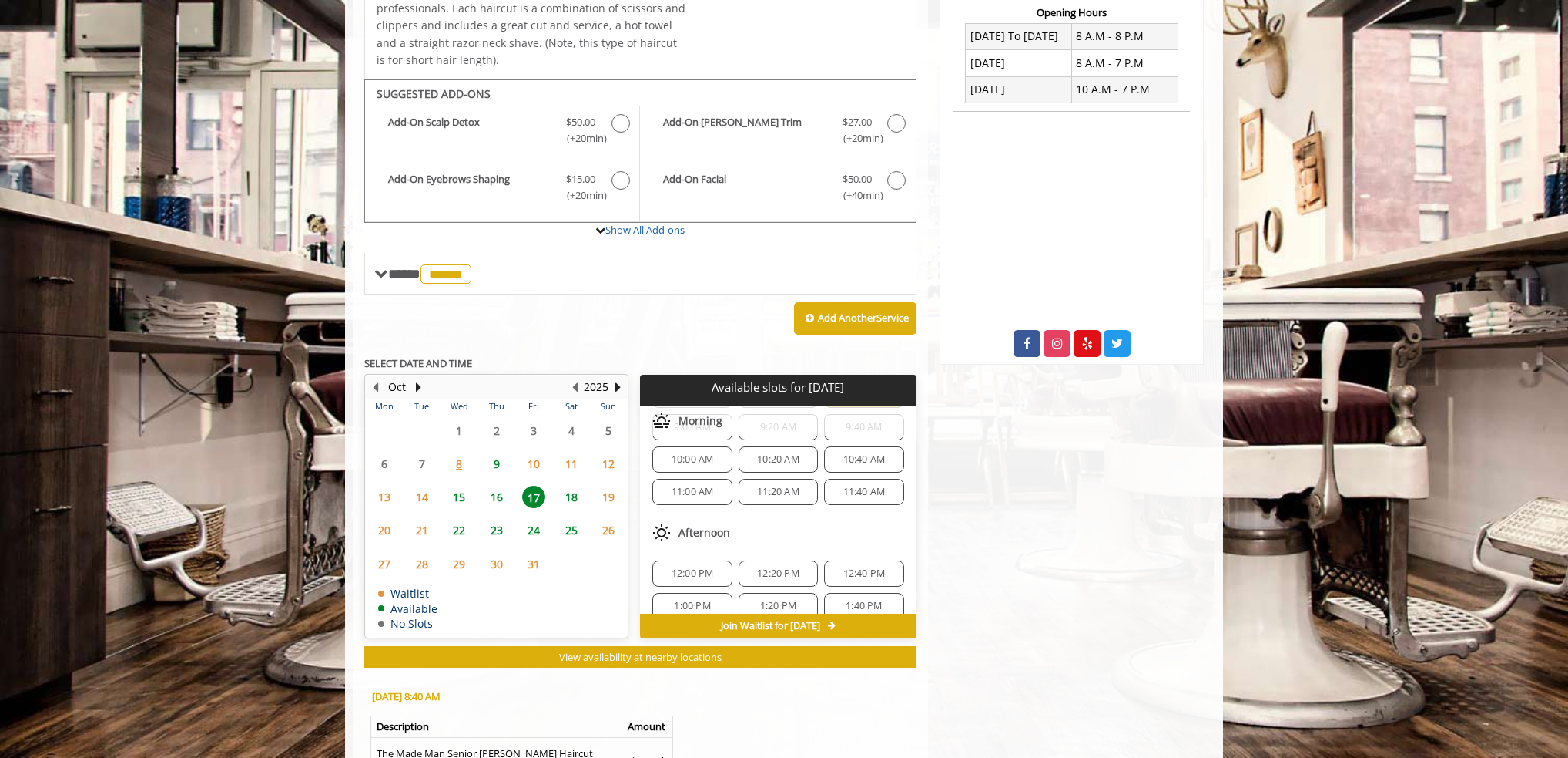
scroll to position [62, 0]
click at [496, 459] on span "9" at bounding box center [497, 463] width 23 height 22
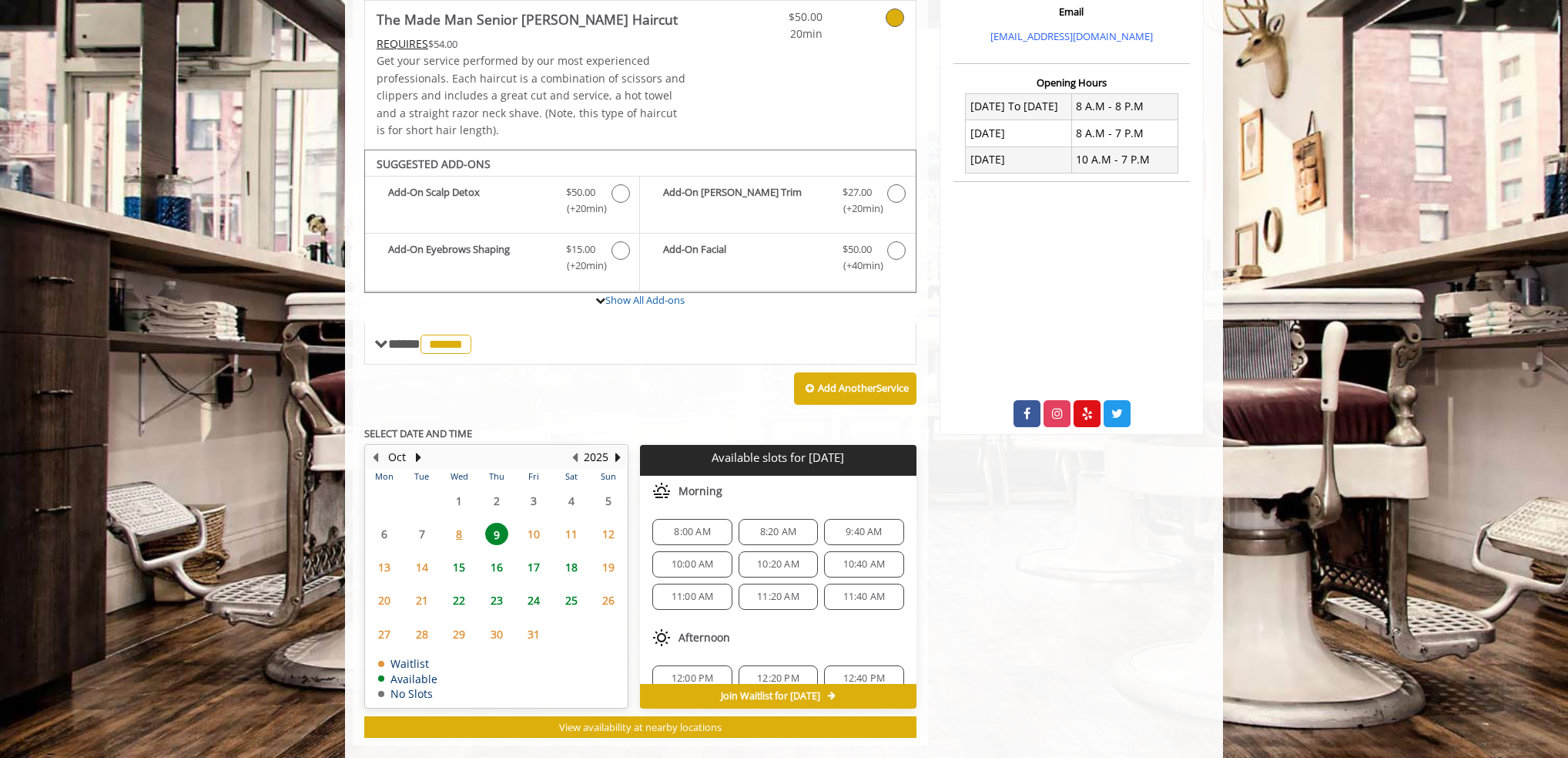
scroll to position [370, 0]
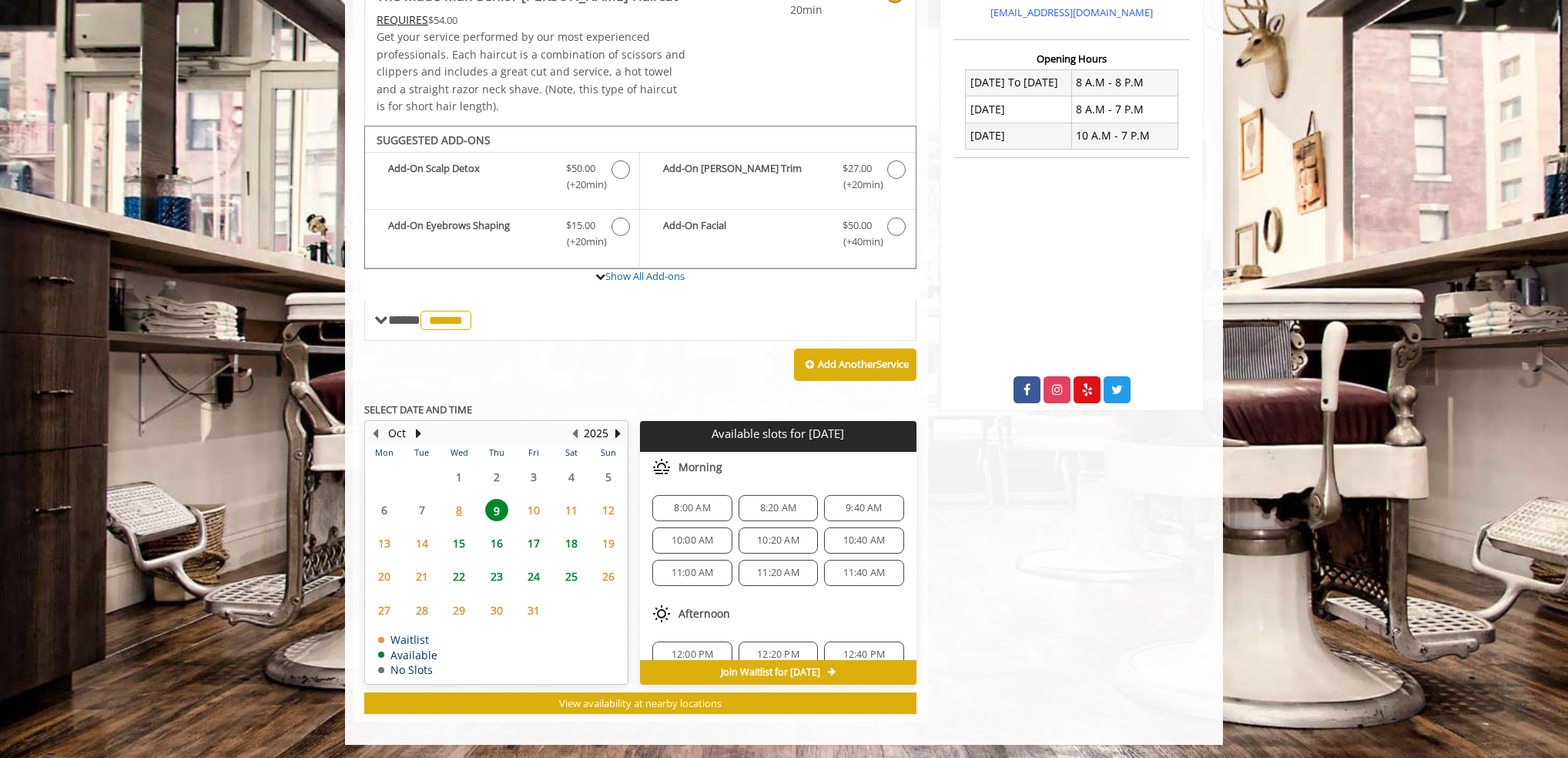
click at [534, 507] on span "10" at bounding box center [534, 510] width 23 height 22
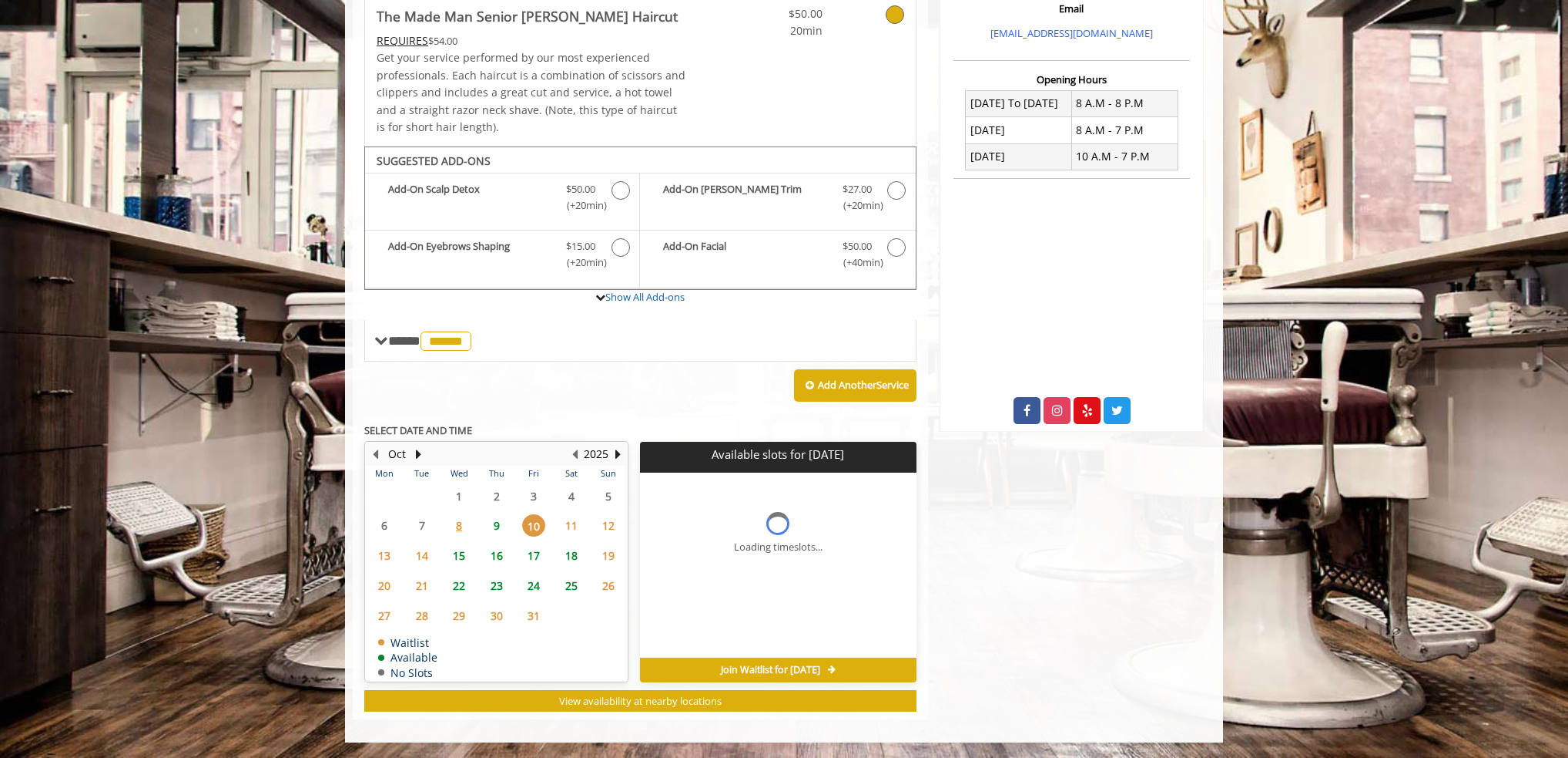
scroll to position [346, 0]
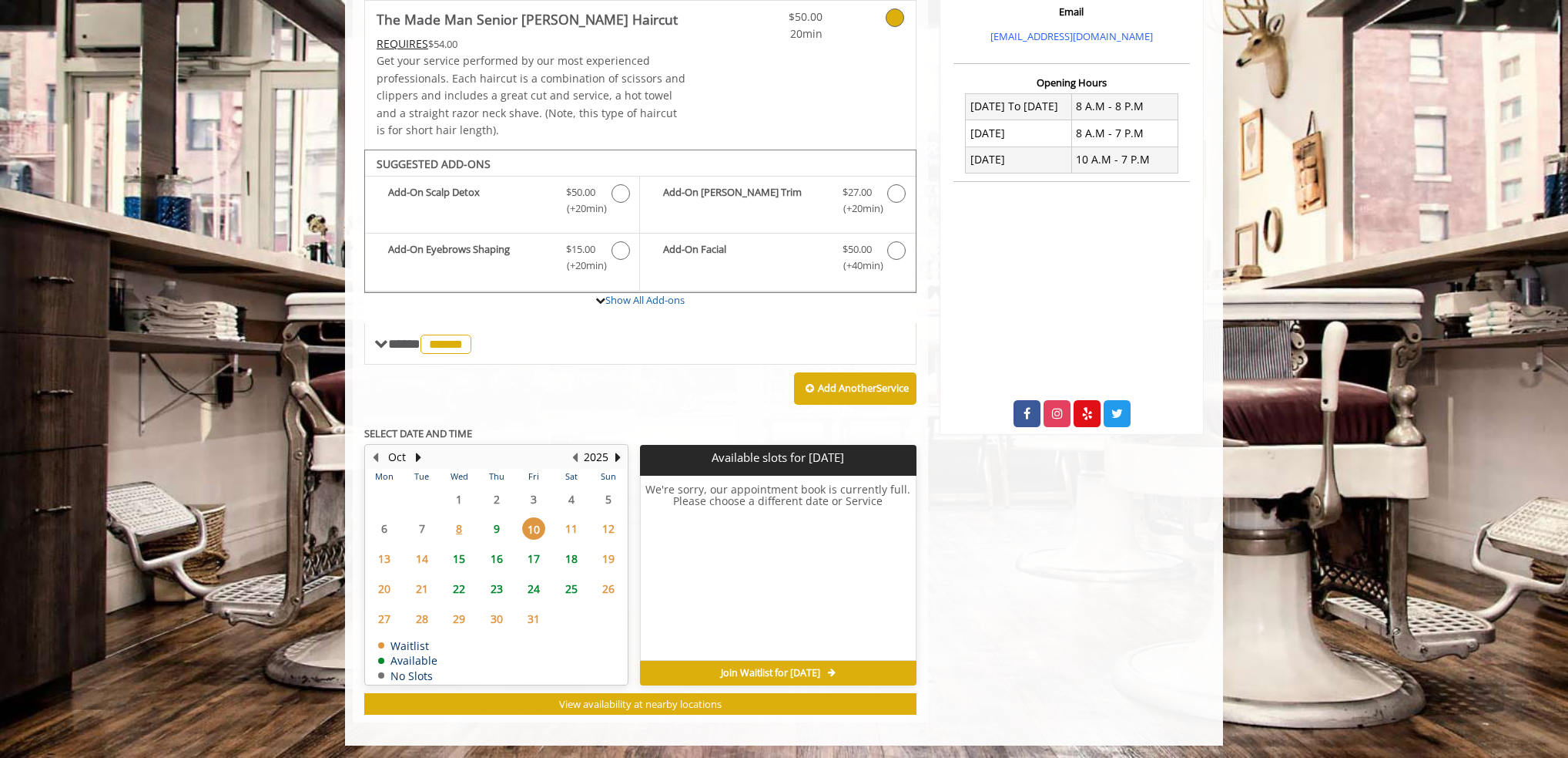
click at [571, 529] on span "11" at bounding box center [571, 528] width 23 height 22
click at [605, 523] on span "12" at bounding box center [608, 528] width 23 height 22
click at [467, 551] on span "15" at bounding box center [459, 558] width 23 height 22
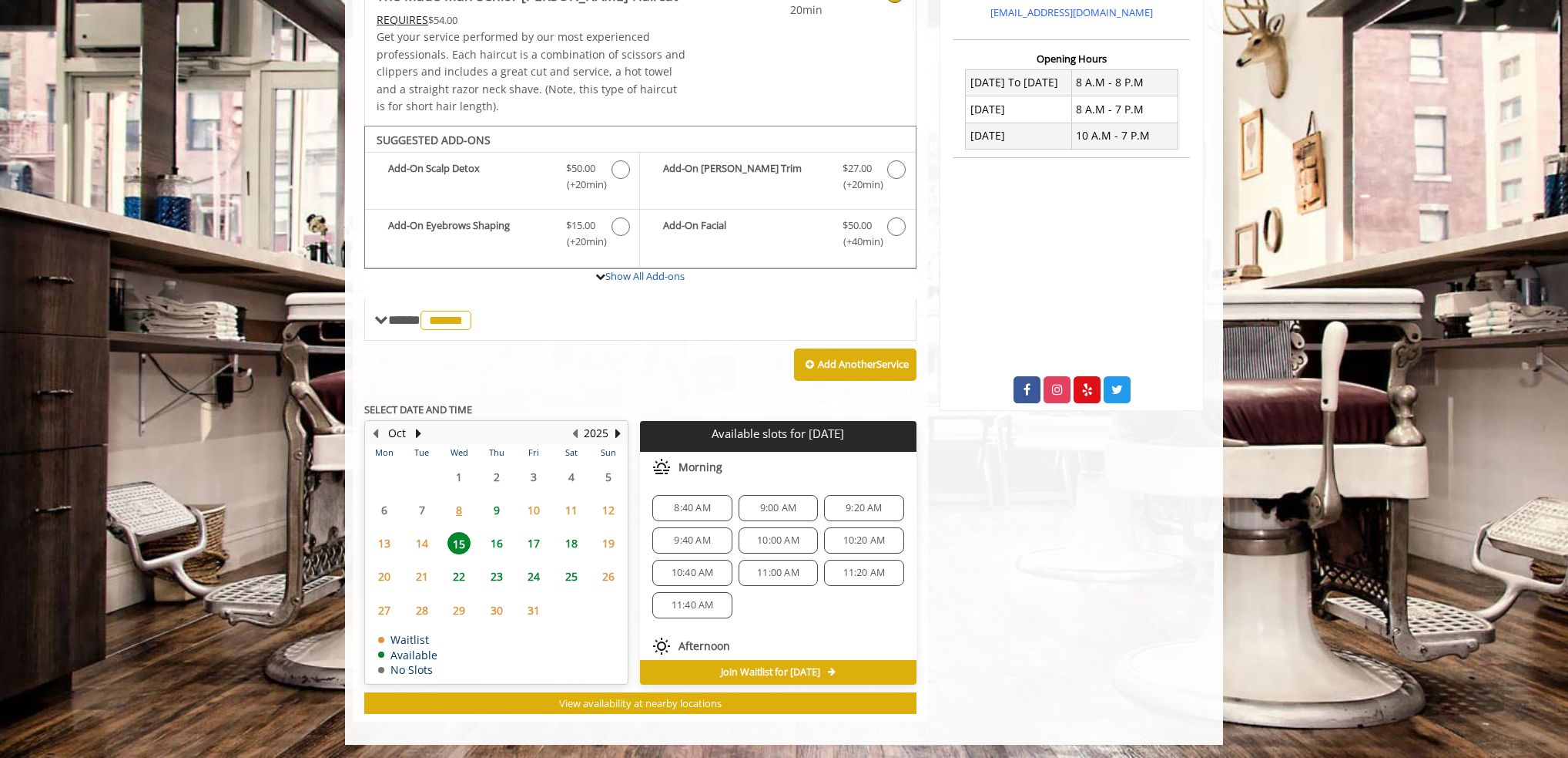
click at [499, 542] on span "16" at bounding box center [497, 543] width 23 height 22
click at [534, 539] on span "17" at bounding box center [534, 543] width 23 height 22
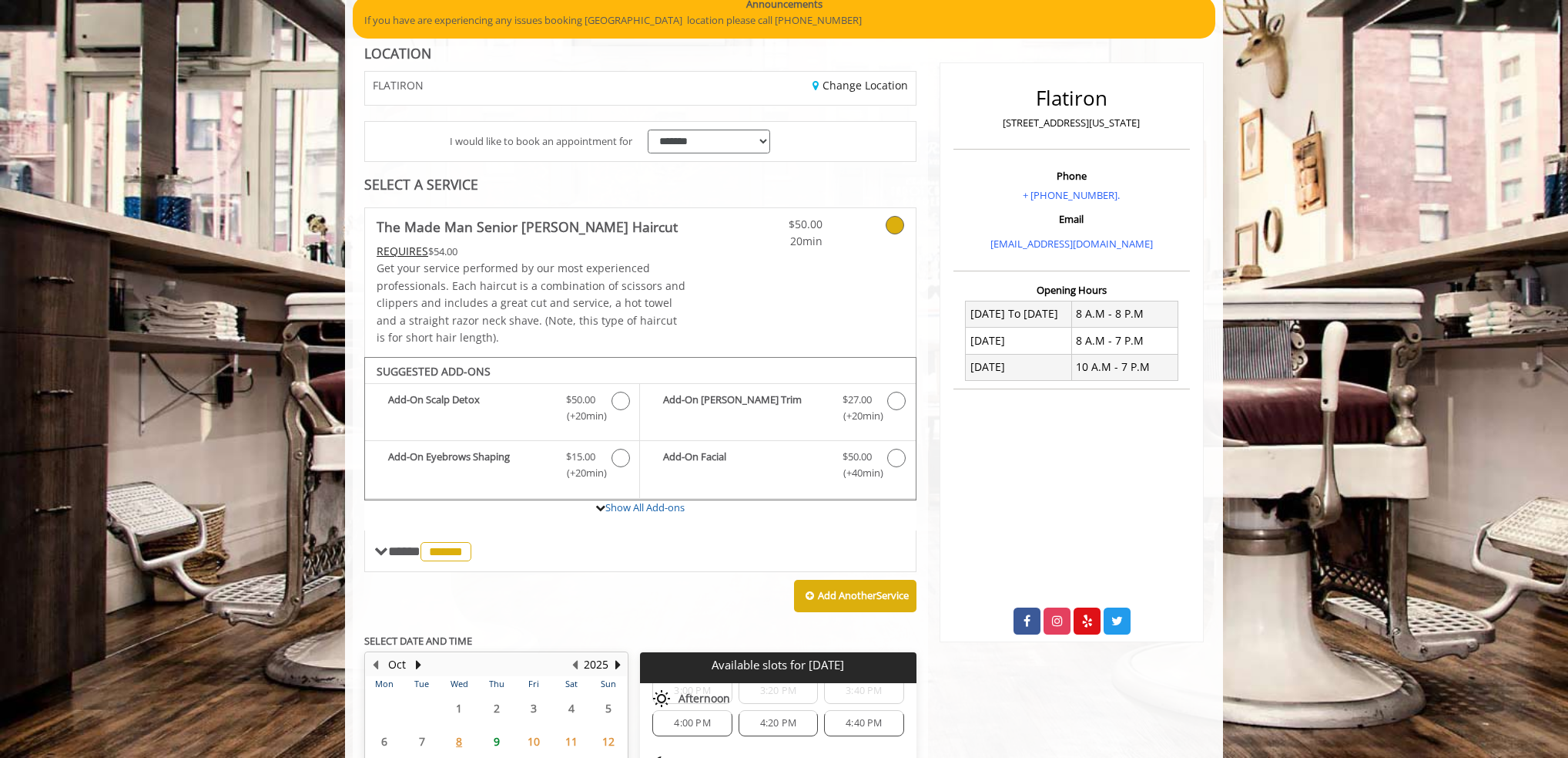
scroll to position [0, 0]
